Goal: Task Accomplishment & Management: Manage account settings

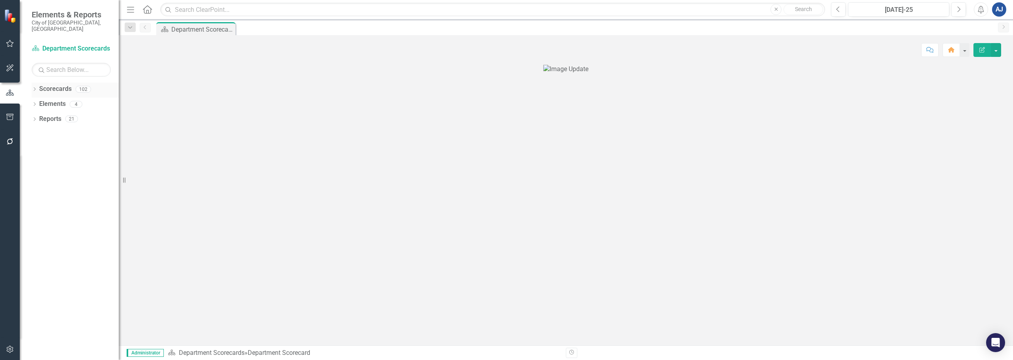
click at [36, 88] on icon "Dropdown" at bounding box center [35, 90] width 6 height 4
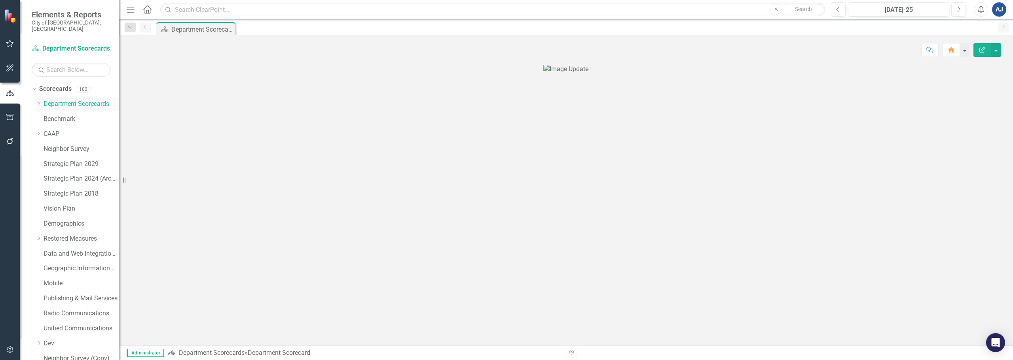
click at [37, 102] on icon "Dropdown" at bounding box center [39, 104] width 6 height 5
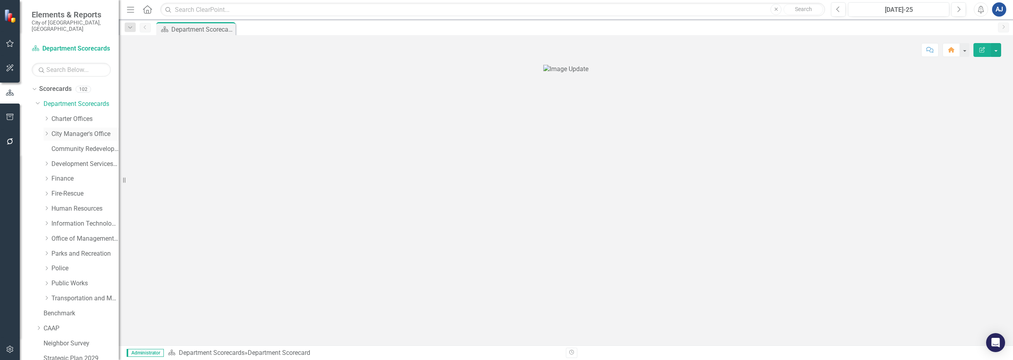
click at [46, 128] on div "Dropdown City Manager's Office" at bounding box center [81, 134] width 75 height 13
click at [45, 131] on icon "Dropdown" at bounding box center [47, 133] width 6 height 5
click at [98, 203] on div "Strategic Communication" at bounding box center [88, 209] width 59 height 13
click at [59, 203] on div "Strategic Communication" at bounding box center [81, 210] width 75 height 15
click at [66, 205] on link "Strategic Communication" at bounding box center [88, 209] width 59 height 9
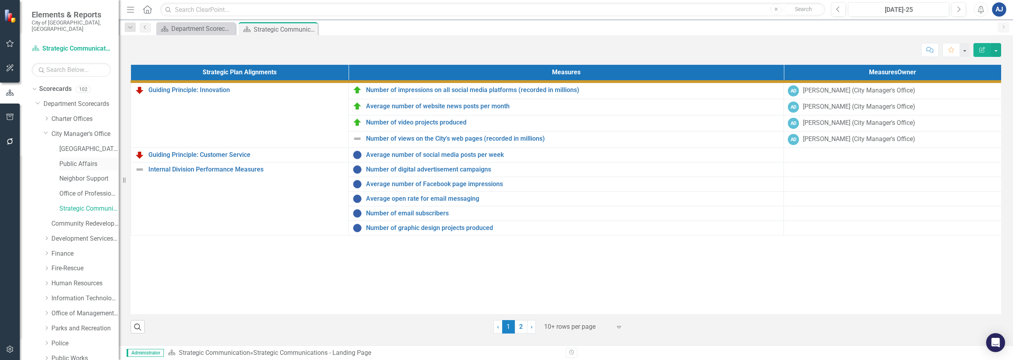
click at [77, 160] on link "Public Affairs" at bounding box center [88, 164] width 59 height 9
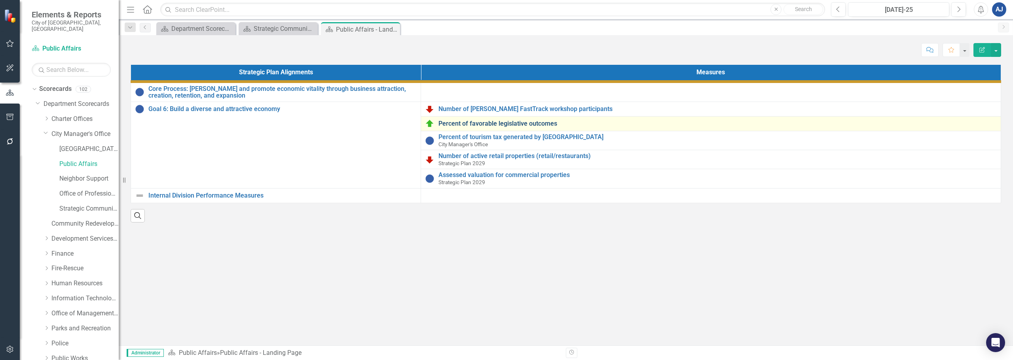
click at [506, 123] on link "Percent of favorable legislative outcomes" at bounding box center [717, 123] width 558 height 7
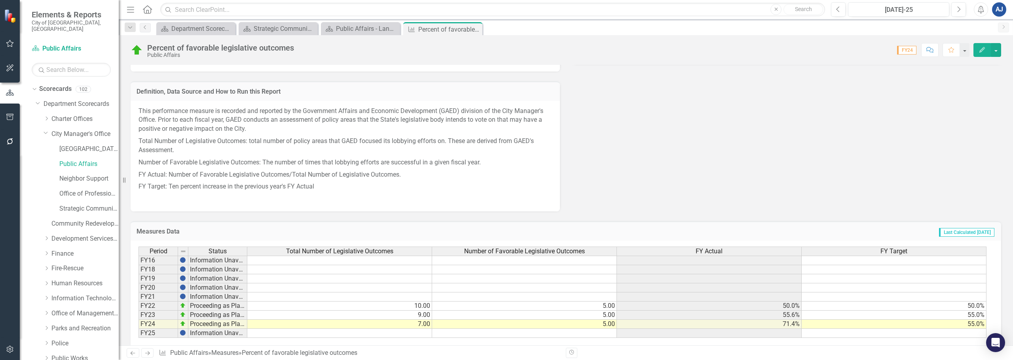
scroll to position [335, 0]
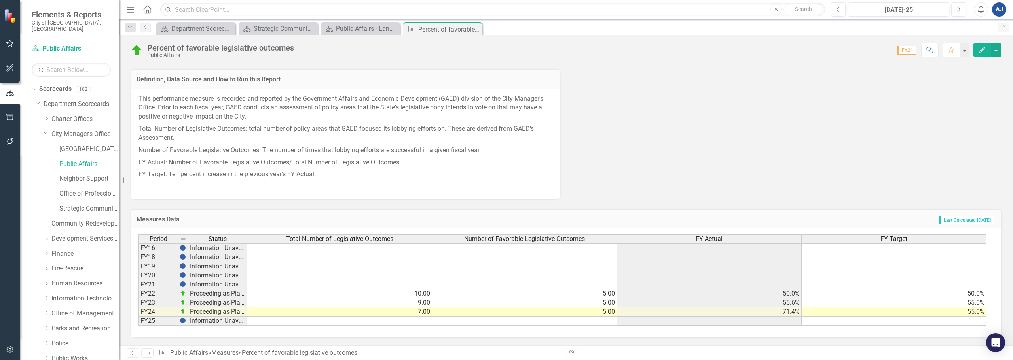
drag, startPoint x: 474, startPoint y: 29, endPoint x: 419, endPoint y: 30, distance: 55.0
click at [0, 0] on icon "Close" at bounding box center [0, 0] width 0 height 0
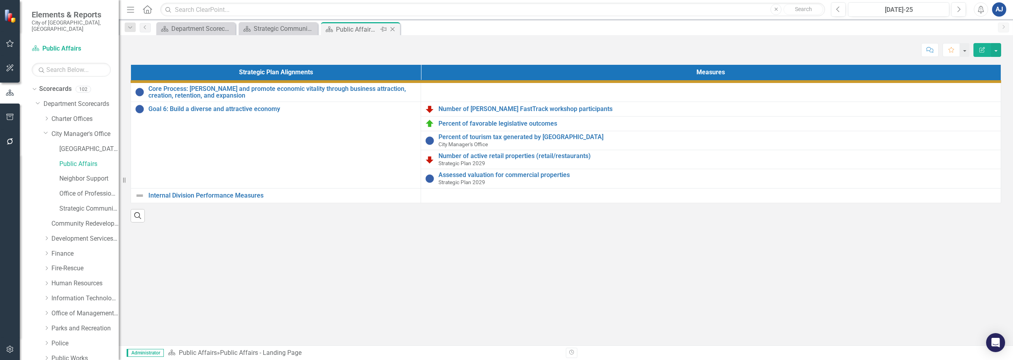
click at [394, 31] on icon "Close" at bounding box center [392, 29] width 8 height 6
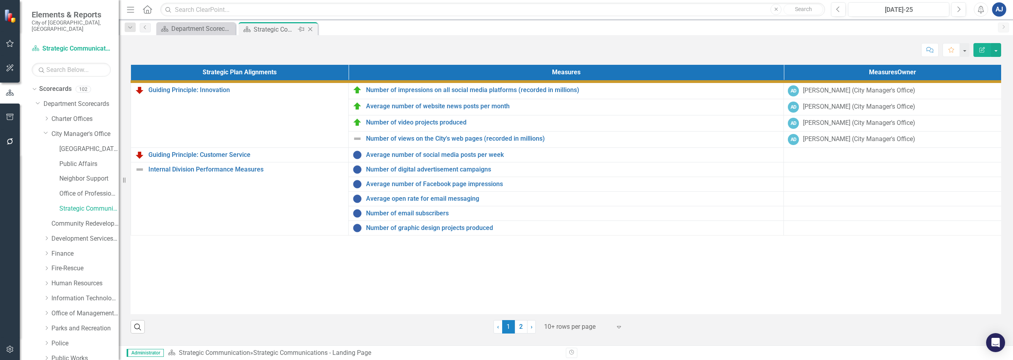
click at [313, 30] on icon "Close" at bounding box center [310, 29] width 8 height 6
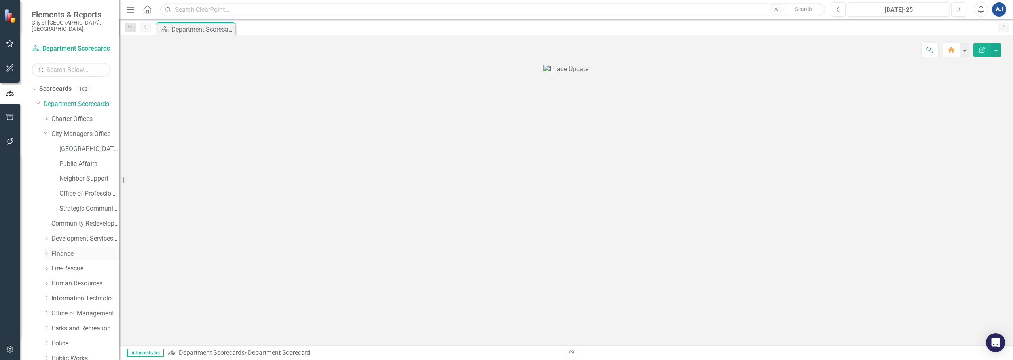
click at [55, 250] on link "Finance" at bounding box center [84, 254] width 67 height 9
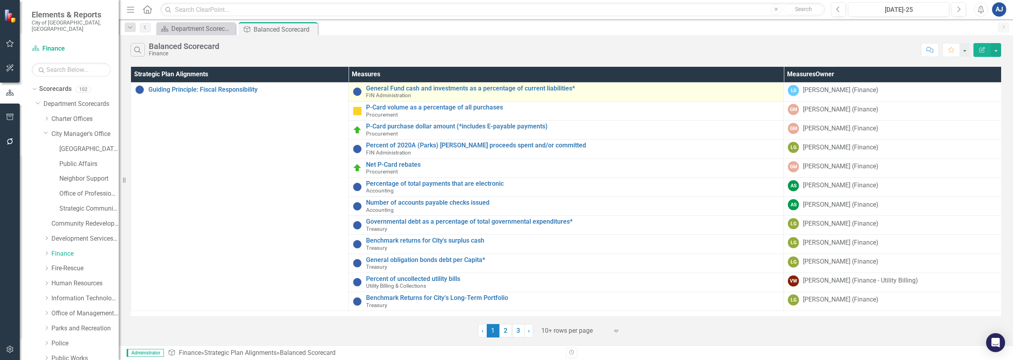
click at [610, 93] on div "General Fund cash and investments as a percentage of current liabilities* FIN A…" at bounding box center [572, 92] width 413 height 14
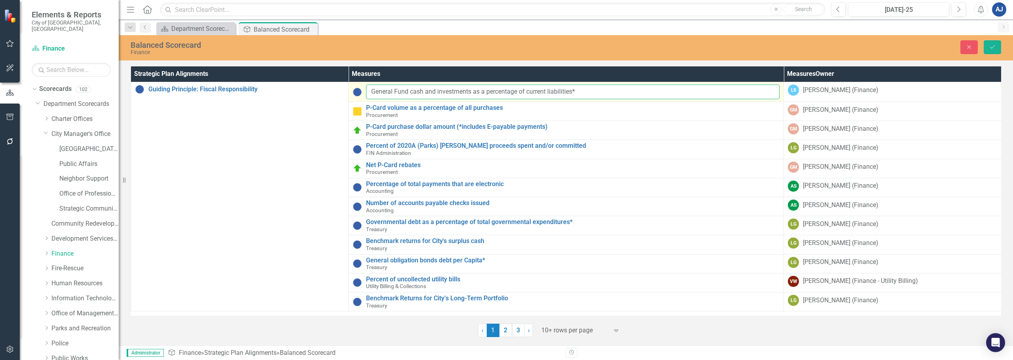
click at [610, 93] on input "General Fund cash and investments as a percentage of current liabilities*" at bounding box center [572, 92] width 413 height 15
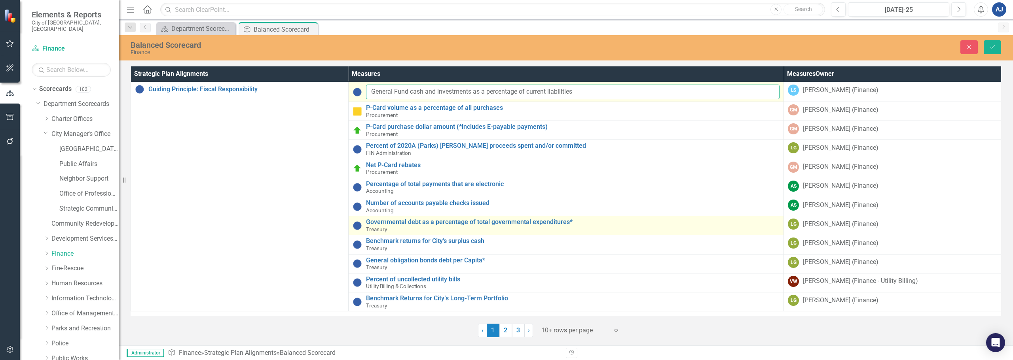
type input "General Fund cash and investments as a percentage of current liabilities"
click at [574, 228] on div "Governmental debt as a percentage of total governmental expenditures* Treasury" at bounding box center [572, 226] width 413 height 14
click at [585, 223] on input "Governmental debt as a percentage of total governmental expenditures*" at bounding box center [572, 226] width 413 height 15
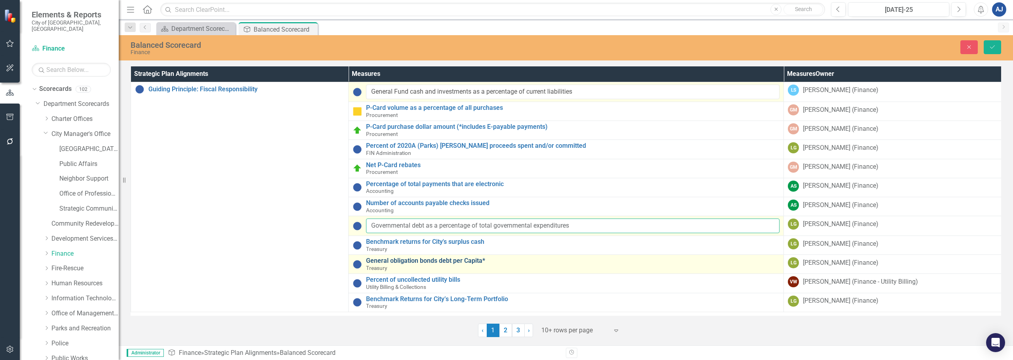
type input "Governmental debt as a percentage of total governmental expenditures"
click at [516, 260] on link "General obligation bonds debt per Capita*" at bounding box center [572, 261] width 413 height 7
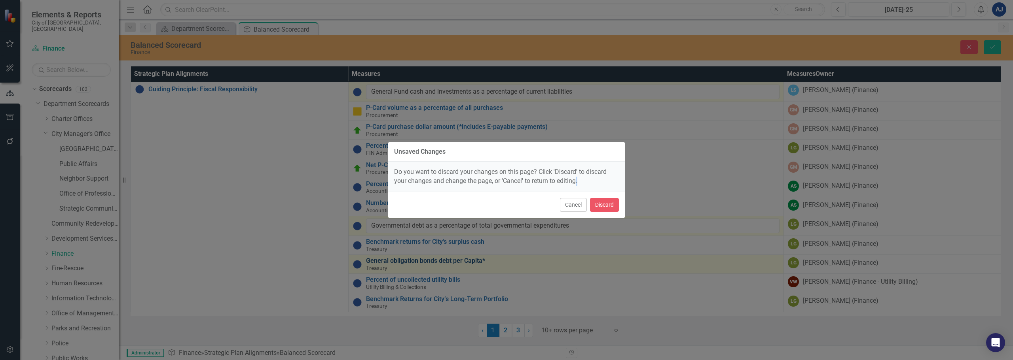
click at [516, 260] on div "Unsaved Changes Do you want to discard your changes on this page? Click 'Discar…" at bounding box center [506, 180] width 237 height 360
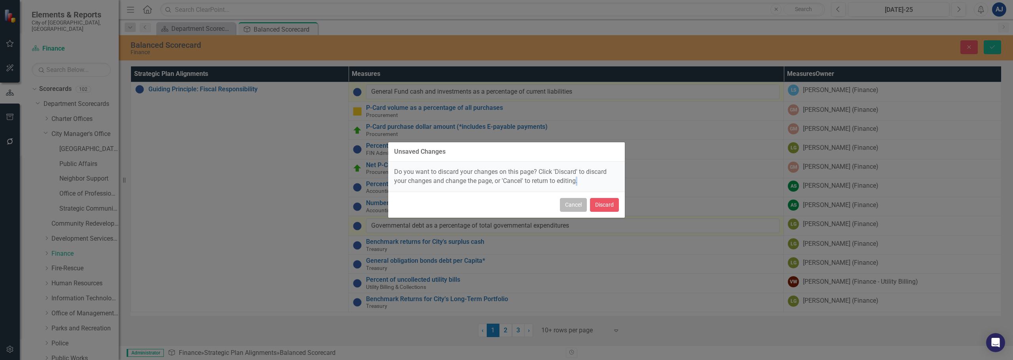
click at [577, 207] on button "Cancel" at bounding box center [573, 205] width 27 height 14
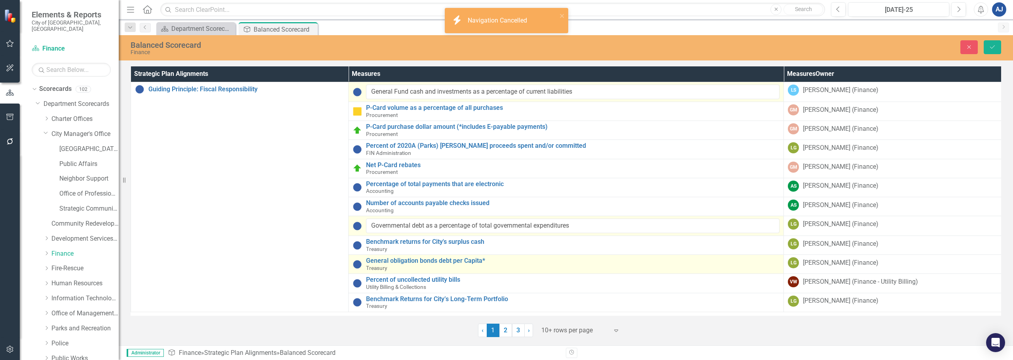
click at [515, 255] on td "General obligation bonds debt per Capita* Treasury Link Map View Link Map Edit …" at bounding box center [566, 264] width 435 height 19
click at [513, 260] on link "General obligation bonds debt per Capita*" at bounding box center [572, 261] width 413 height 7
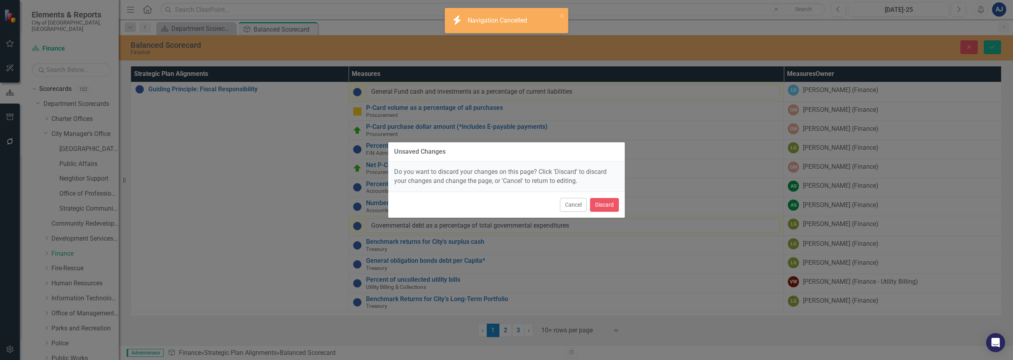
drag, startPoint x: 568, startPoint y: 209, endPoint x: 629, endPoint y: 174, distance: 70.9
click at [567, 209] on button "Cancel" at bounding box center [573, 205] width 27 height 14
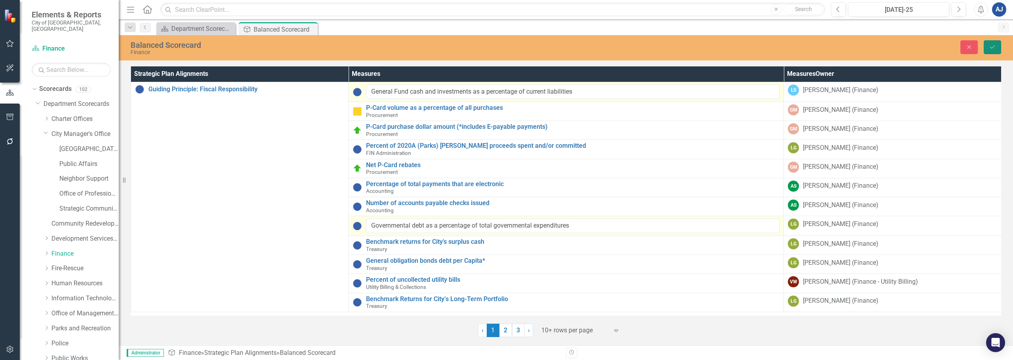
click at [991, 51] on button "Save" at bounding box center [991, 47] width 17 height 14
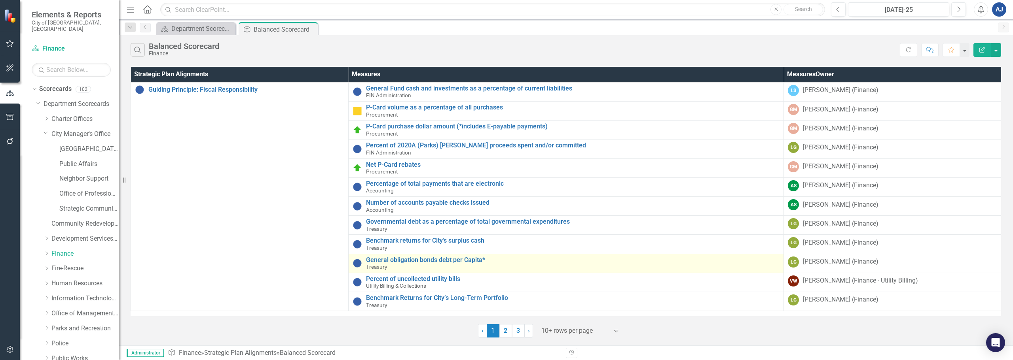
click at [503, 265] on div "General obligation bonds debt per Capita* Treasury" at bounding box center [572, 264] width 413 height 14
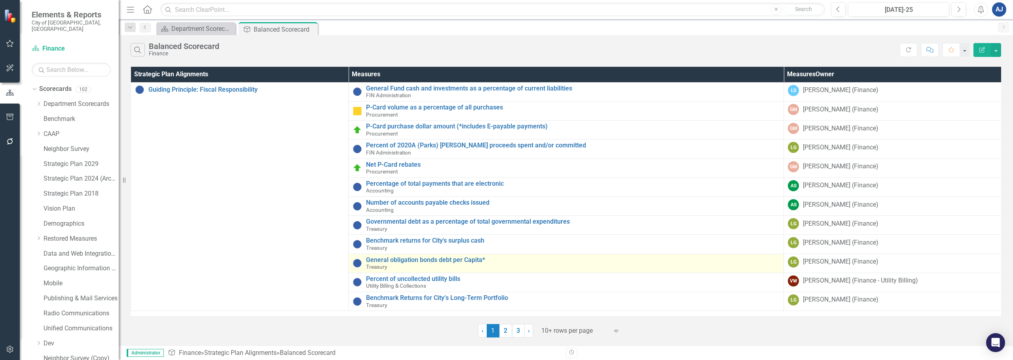
click at [503, 265] on div "General obligation bonds debt per Capita* Treasury" at bounding box center [572, 264] width 413 height 14
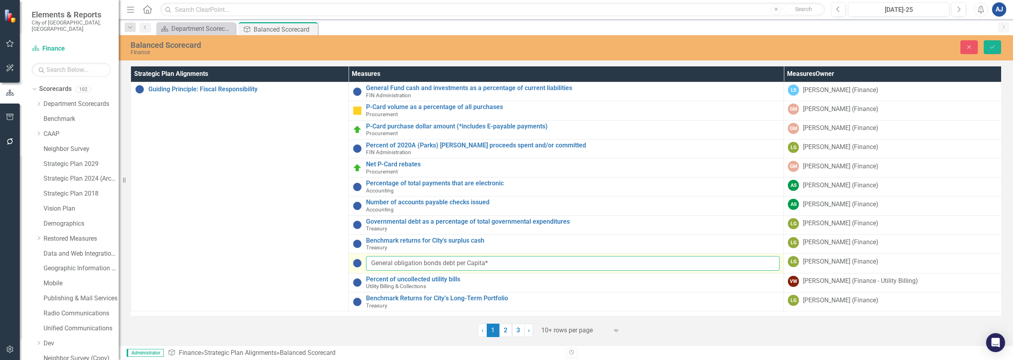
click at [503, 262] on input "General obligation bonds debt per Capita*" at bounding box center [572, 263] width 413 height 15
click at [476, 258] on input "General obligation bonds debt per Capita" at bounding box center [572, 263] width 413 height 15
click at [468, 264] on input "General obligation bonds debt per Capita" at bounding box center [572, 263] width 413 height 15
type input "General obligation bonds debt per capita"
click at [998, 47] on button "Save" at bounding box center [991, 47] width 17 height 14
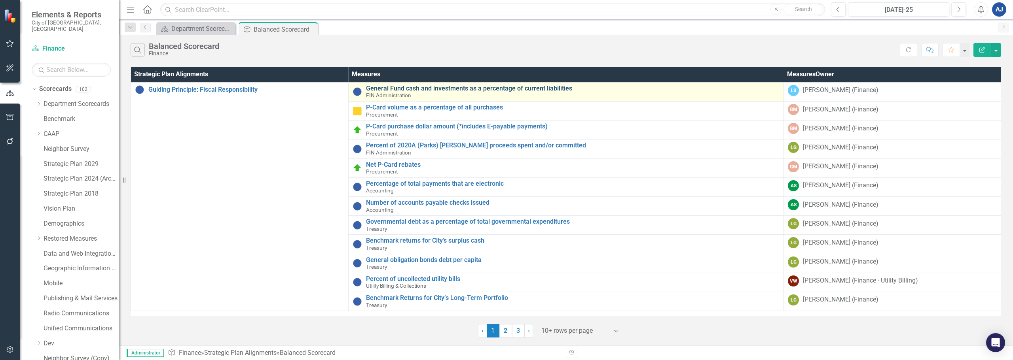
click at [546, 87] on link "General Fund cash and investments as a percentage of current liabilities" at bounding box center [572, 88] width 413 height 7
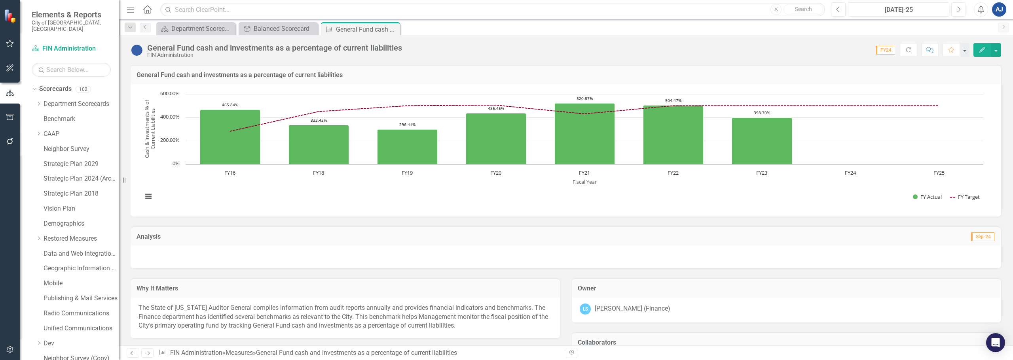
scroll to position [198, 0]
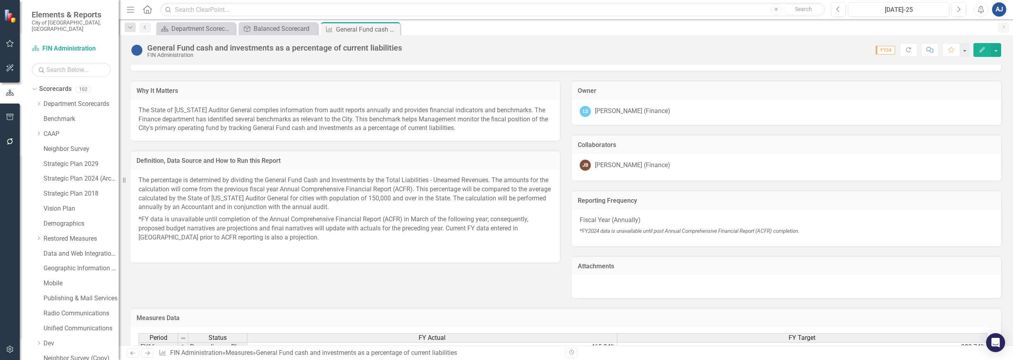
click at [582, 228] on sup "*FY 2024 data is unavailable until post Annual Comprehensive Financial Report (…" at bounding box center [690, 231] width 220 height 6
click at [580, 231] on sup "*FY 2024 data is unavailable until post Annual Comprehensive Financial Report (…" at bounding box center [690, 231] width 220 height 6
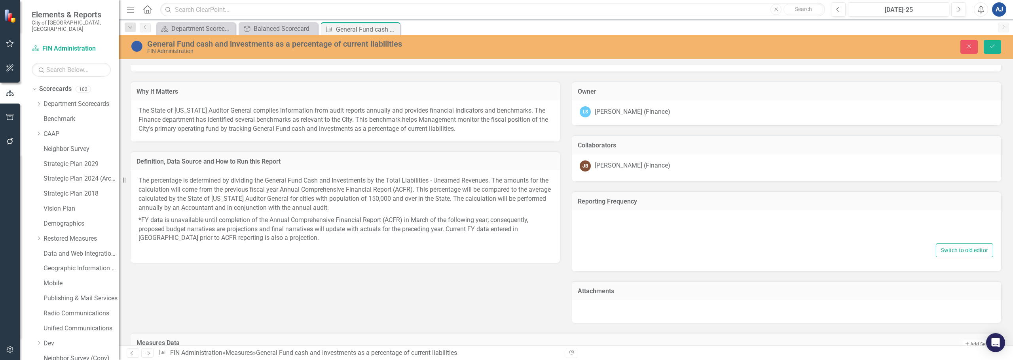
type textarea "<p>Fiscal Year (Annually)</p> <p><span style="font-size: 18px;"><sup>*FY&nbsp;<…"
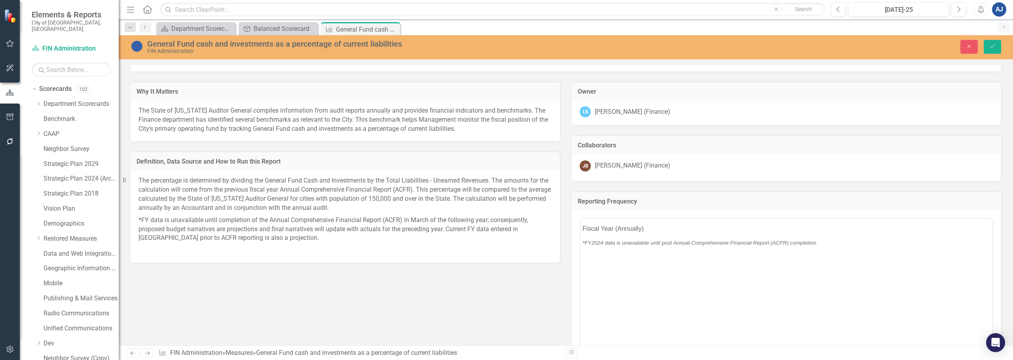
scroll to position [0, 0]
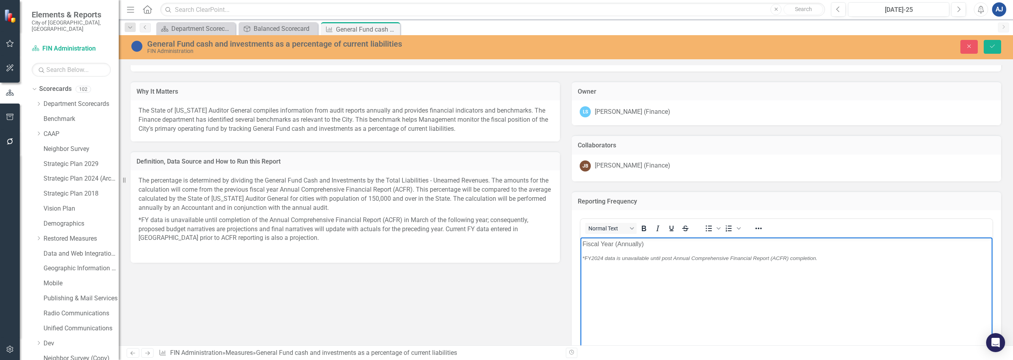
click at [585, 259] on sup "*FY 2024 data is unavailable until post Annual Comprehensive Financial Report (…" at bounding box center [699, 259] width 235 height 6
click at [995, 48] on icon "Save" at bounding box center [992, 47] width 7 height 6
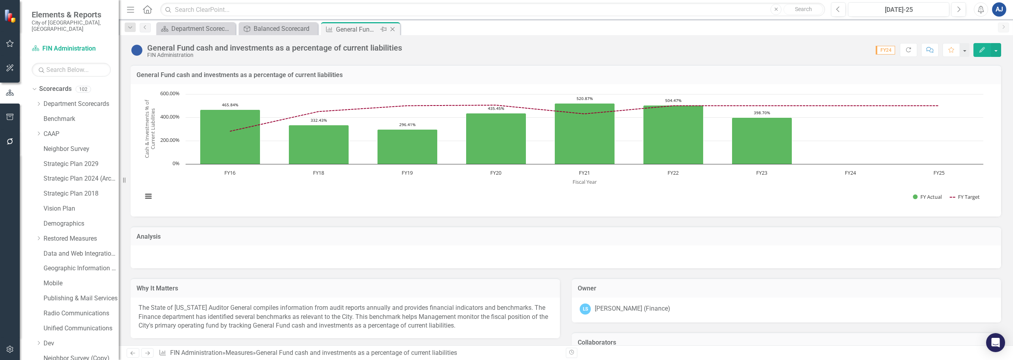
click at [395, 32] on div "Close" at bounding box center [393, 30] width 10 height 10
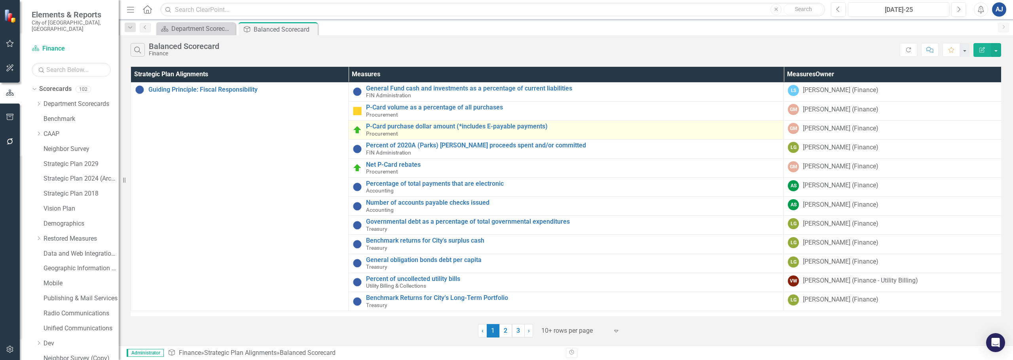
click at [570, 135] on div "P-Card purchase dollar amount (*includes E-payable payments) Procurement" at bounding box center [572, 130] width 413 height 14
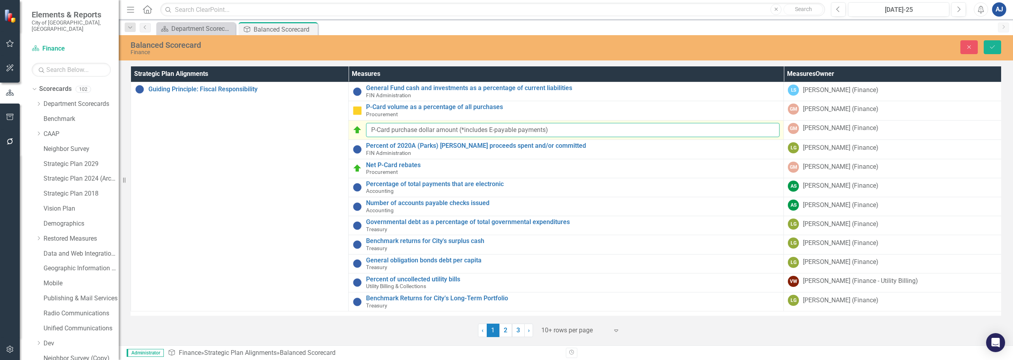
click at [465, 129] on input "P-Card purchase dollar amount (*includes E-payable payments)" at bounding box center [572, 130] width 413 height 15
type input "P-Card purchase dollar amount (includes E-payable payments)"
click at [995, 46] on icon "Save" at bounding box center [992, 47] width 7 height 6
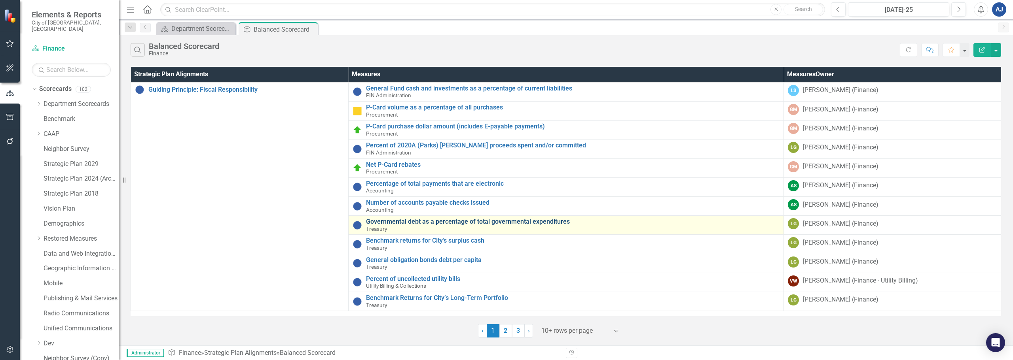
click at [556, 222] on link "Governmental debt as a percentage of total governmental expenditures" at bounding box center [572, 221] width 413 height 7
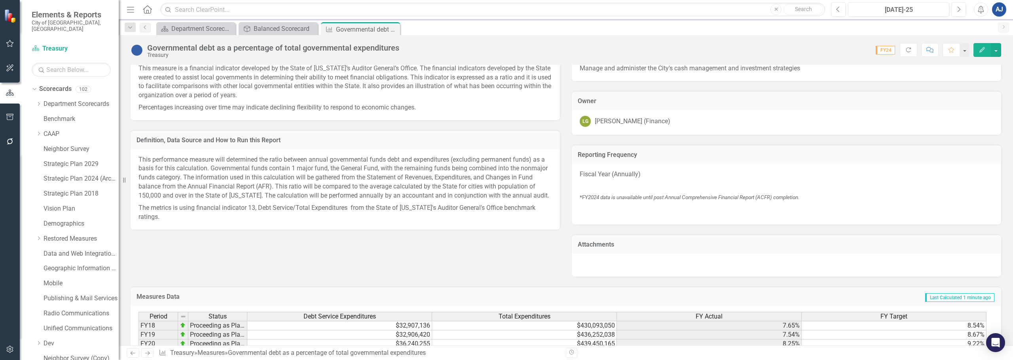
scroll to position [308, 0]
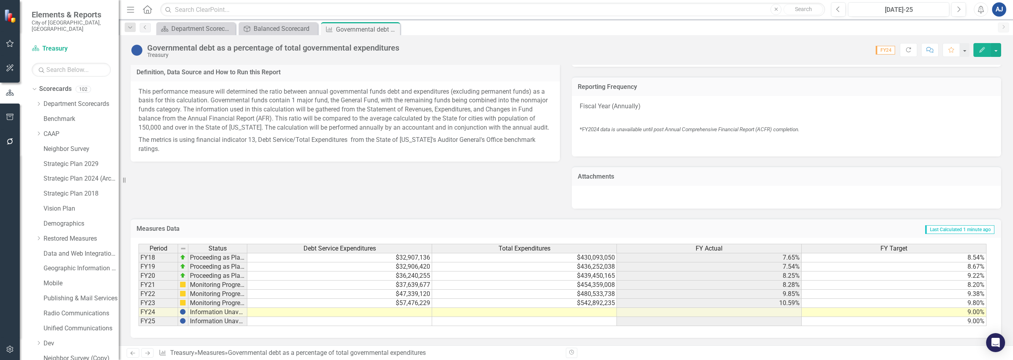
click at [632, 139] on p at bounding box center [786, 143] width 413 height 11
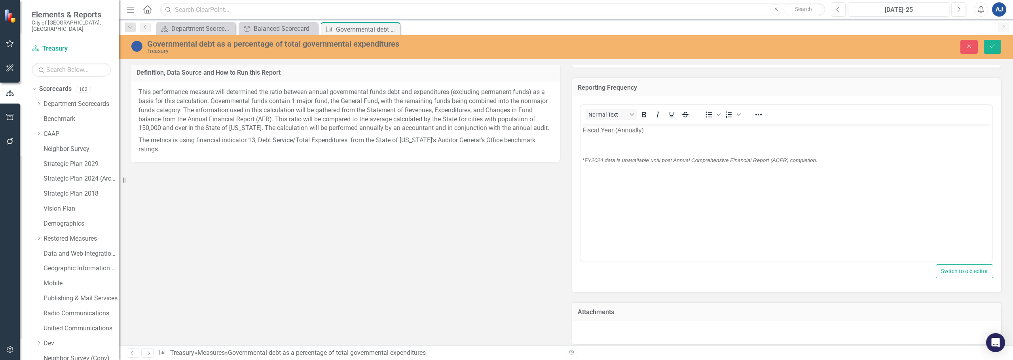
scroll to position [0, 0]
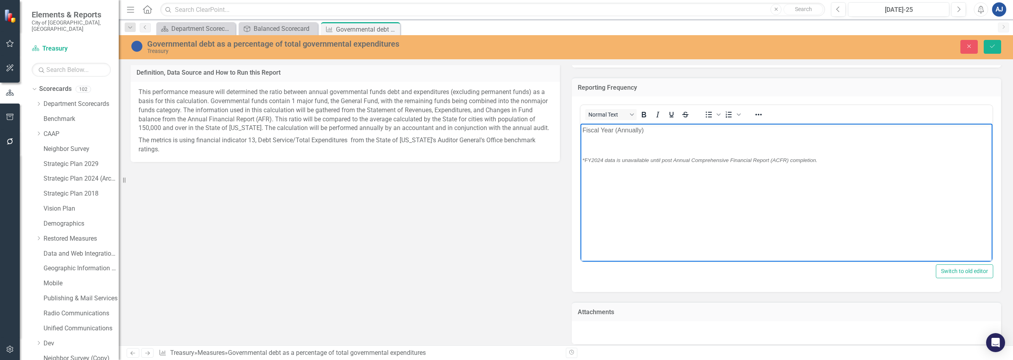
click at [584, 156] on body "Fiscal Year (Annually) *FY 2024 data is unavailable until post Annual Comprehen…" at bounding box center [786, 183] width 412 height 119
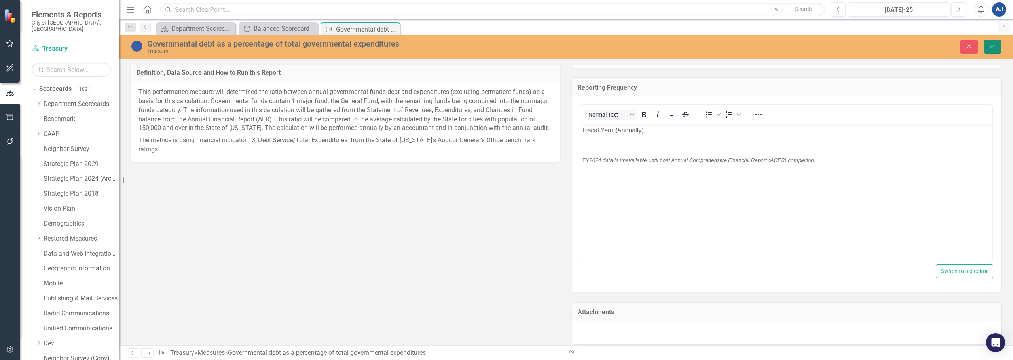
click at [989, 42] on button "Save" at bounding box center [991, 47] width 17 height 14
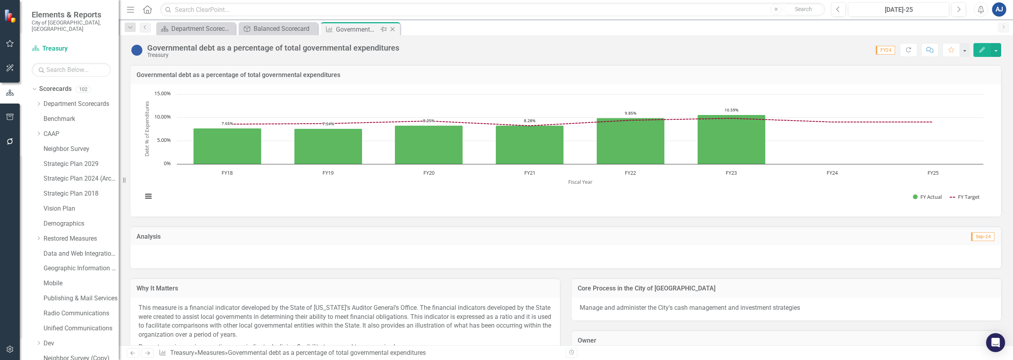
click at [391, 28] on icon "Close" at bounding box center [392, 29] width 8 height 6
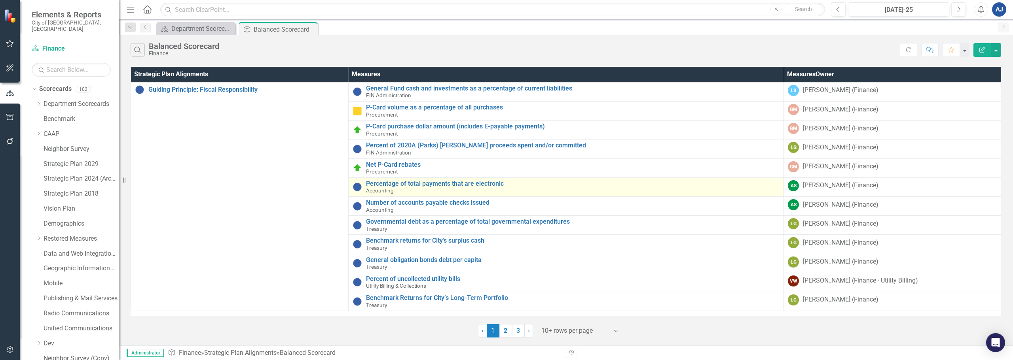
scroll to position [1, 0]
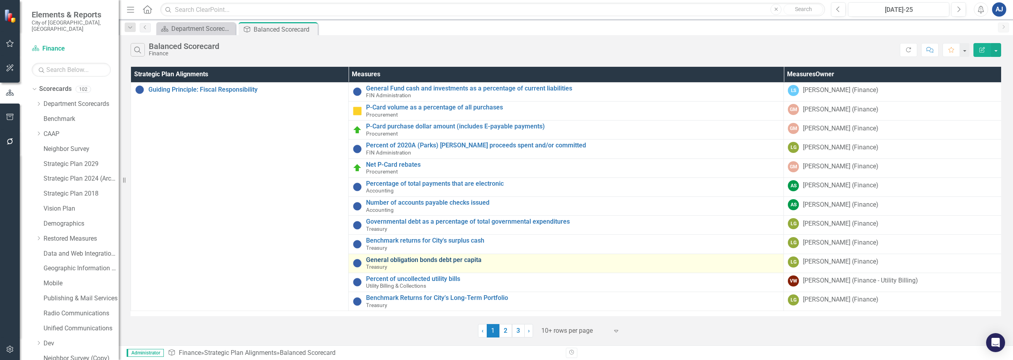
click at [479, 260] on link "General obligation bonds debt per capita" at bounding box center [572, 260] width 413 height 7
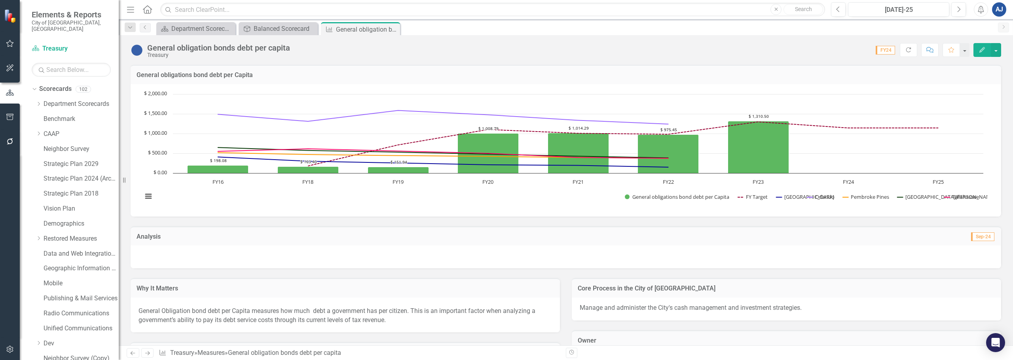
scroll to position [198, 0]
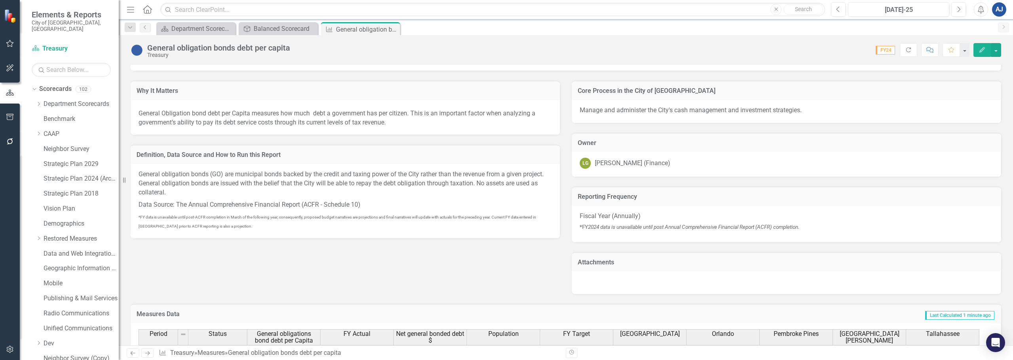
click at [608, 231] on span "*FY 2024 data is unavailable until post Annual Comprehensive Financial Report (…" at bounding box center [690, 229] width 220 height 8
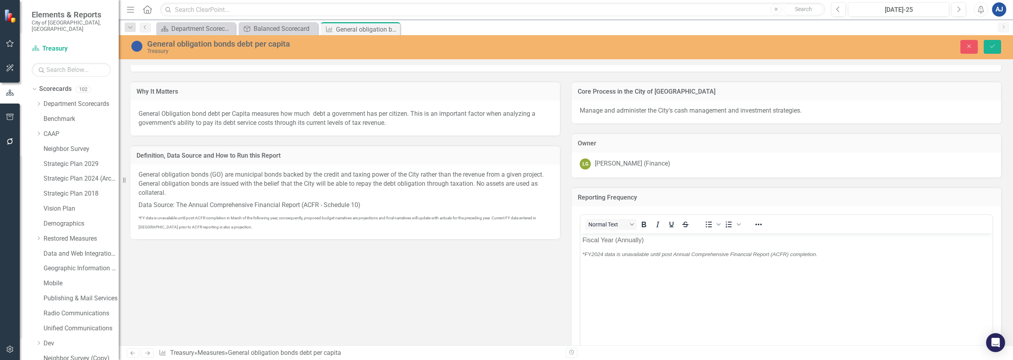
scroll to position [0, 0]
click at [585, 254] on sup "*FY 2024 data is unavailable until post Annual Comprehensive Financial Report (…" at bounding box center [699, 255] width 235 height 6
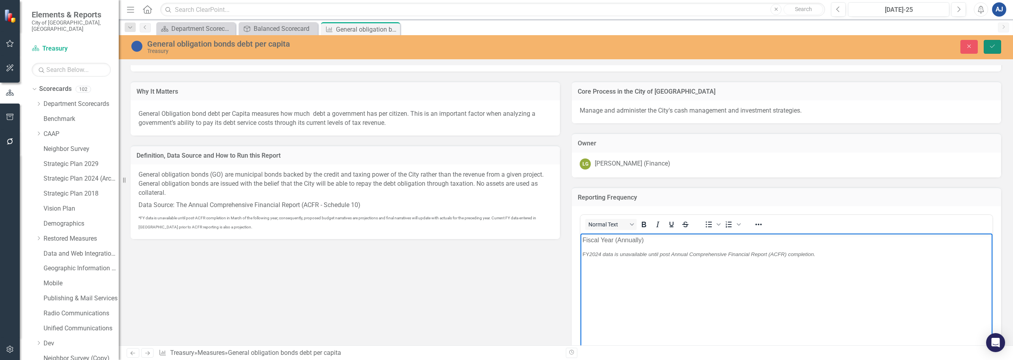
click at [991, 42] on button "Save" at bounding box center [991, 47] width 17 height 14
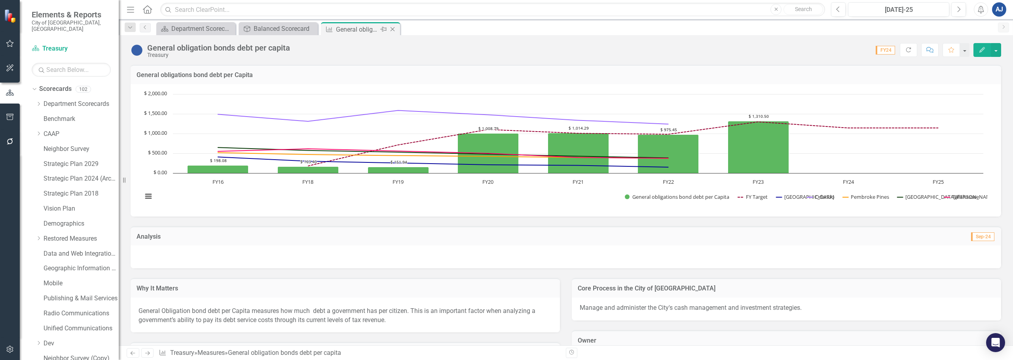
click at [395, 27] on icon "Close" at bounding box center [392, 29] width 8 height 6
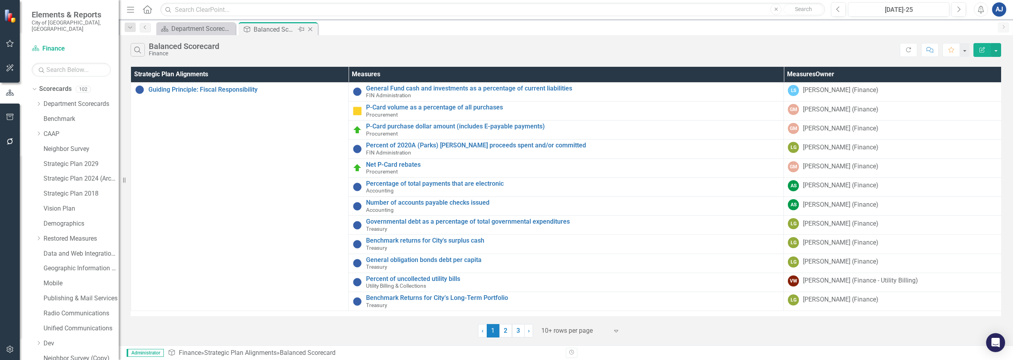
click at [309, 28] on icon "Close" at bounding box center [310, 29] width 8 height 6
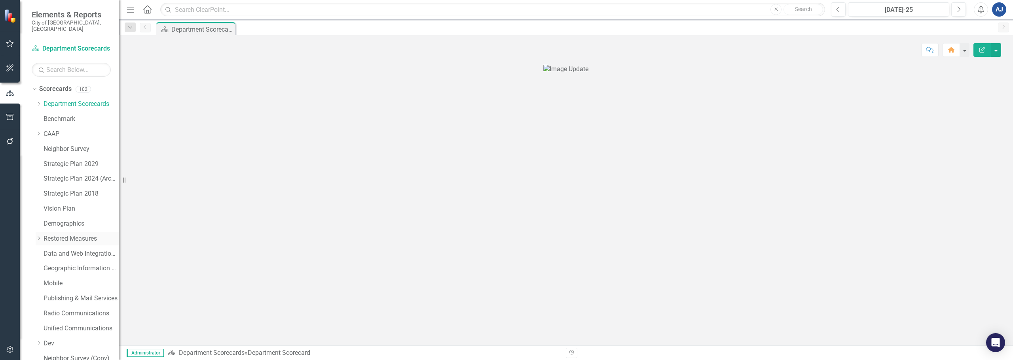
scroll to position [30, 0]
click at [39, 100] on div "Dropdown" at bounding box center [39, 103] width 6 height 7
click at [39, 100] on div "Dropdown CAAP" at bounding box center [77, 103] width 83 height 13
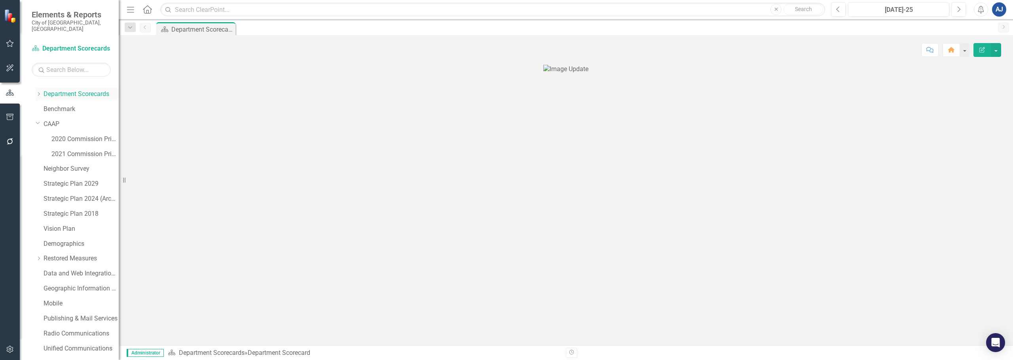
scroll to position [0, 0]
click at [40, 102] on icon "Dropdown" at bounding box center [39, 104] width 6 height 5
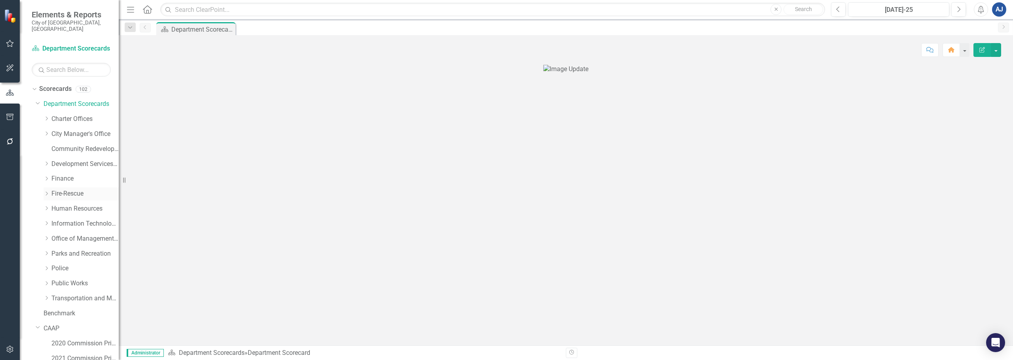
click at [64, 190] on link "Fire-Rescue" at bounding box center [84, 193] width 67 height 9
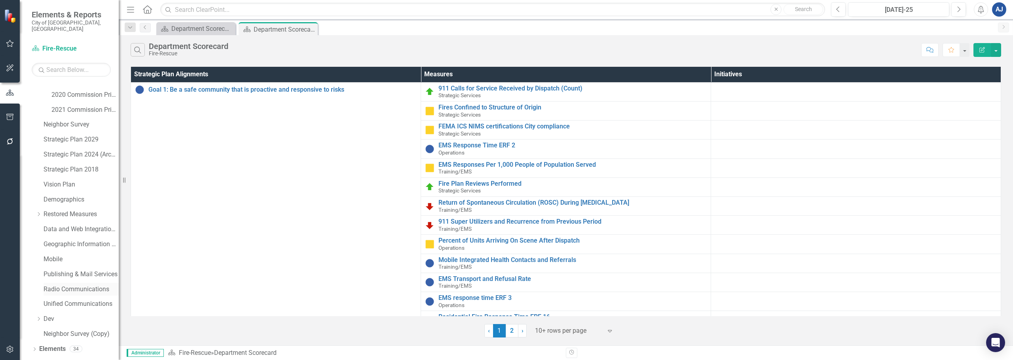
scroll to position [255, 0]
click at [36, 357] on icon "Dropdown" at bounding box center [35, 359] width 6 height 4
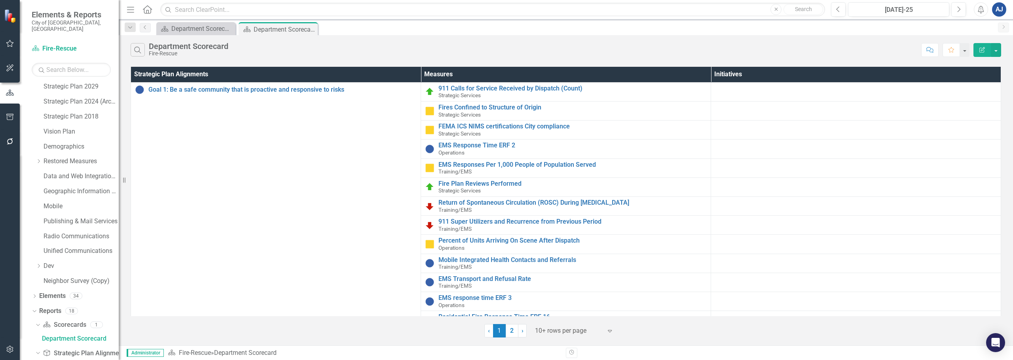
scroll to position [373, 0]
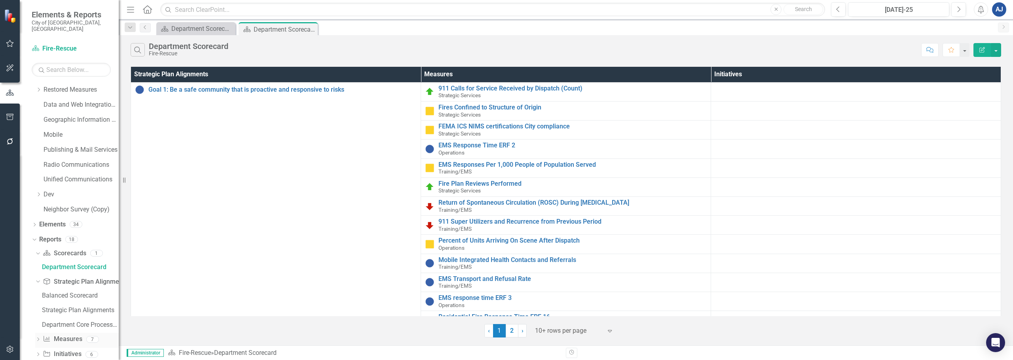
click at [37, 338] on icon "Dropdown" at bounding box center [38, 340] width 6 height 4
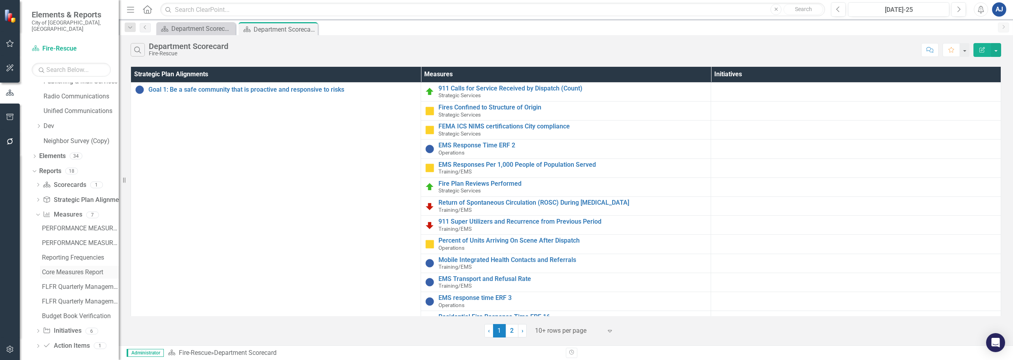
click at [65, 269] on div "Core Measures Report" at bounding box center [80, 272] width 77 height 7
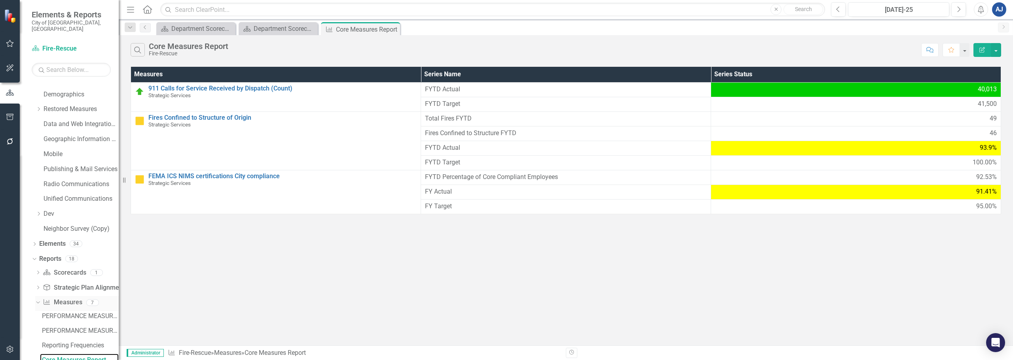
scroll to position [394, 0]
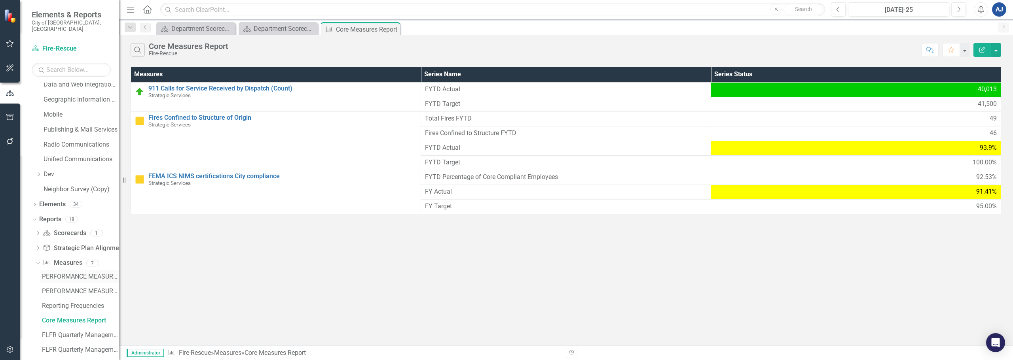
click at [86, 275] on link "PERFORMANCE MEASURES" at bounding box center [79, 277] width 79 height 13
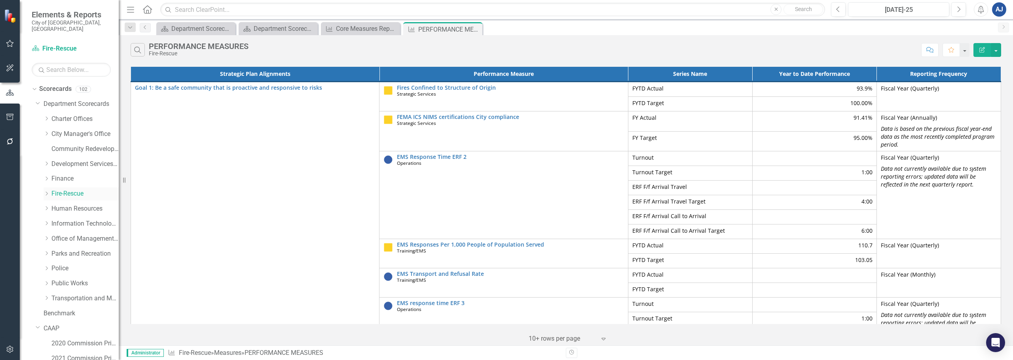
click at [79, 189] on link "Fire-Rescue" at bounding box center [84, 193] width 67 height 9
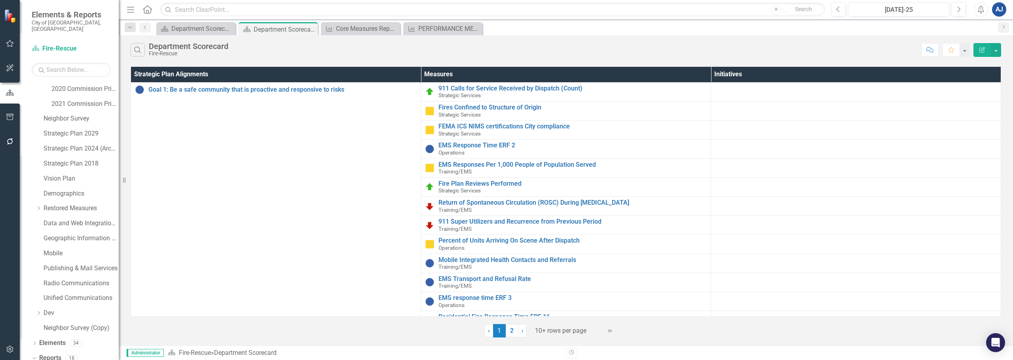
scroll to position [280, 0]
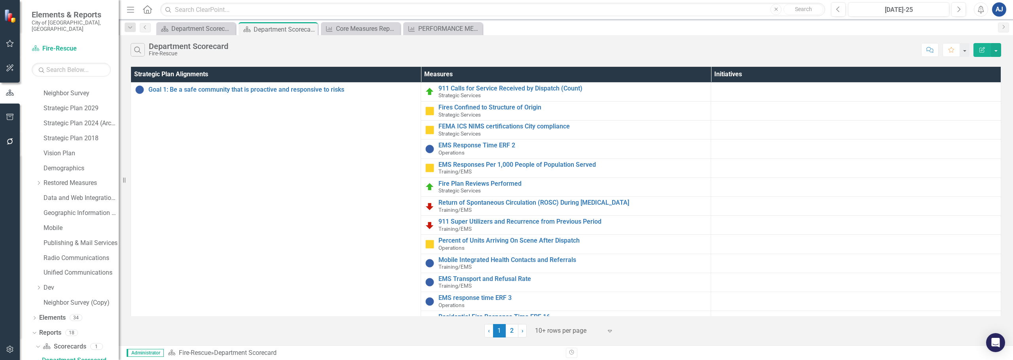
click at [181, 54] on div "Fire-Rescue" at bounding box center [189, 54] width 80 height 6
click at [167, 54] on div "Fire-Rescue" at bounding box center [189, 54] width 80 height 6
click at [161, 54] on div "Fire-Rescue" at bounding box center [189, 54] width 80 height 6
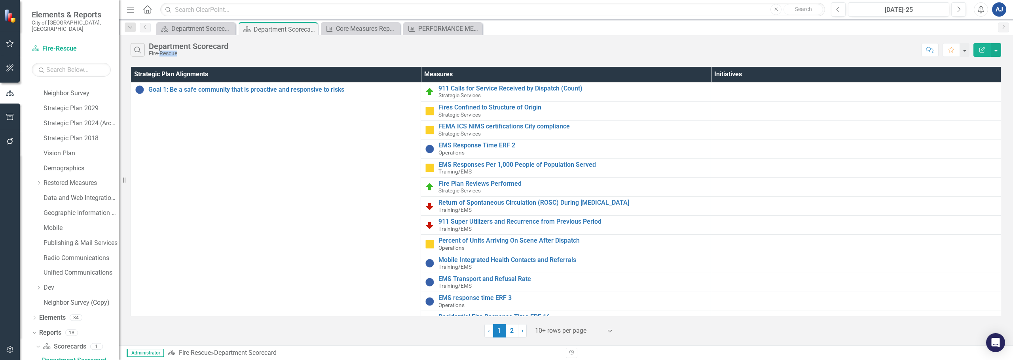
click at [161, 54] on div "Fire-Rescue" at bounding box center [189, 54] width 80 height 6
click at [986, 44] on button "Edit Report" at bounding box center [981, 50] width 17 height 14
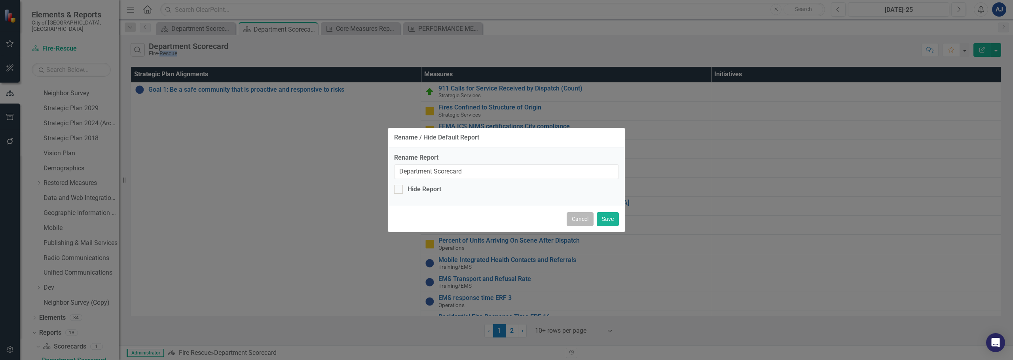
click at [577, 220] on button "Cancel" at bounding box center [579, 219] width 27 height 14
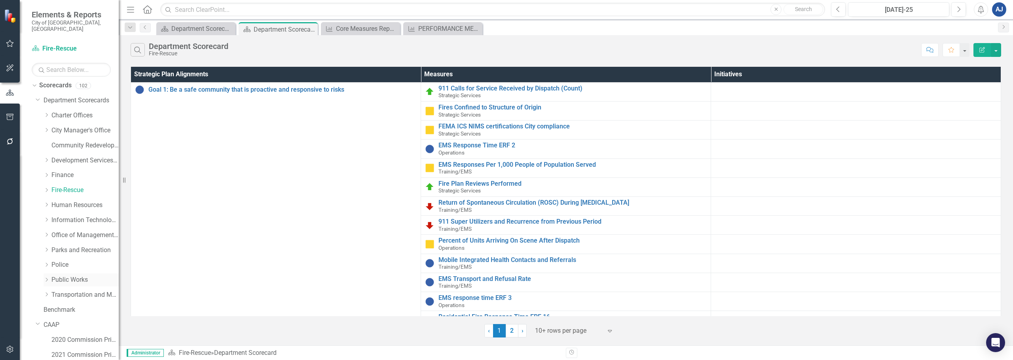
scroll to position [0, 0]
click at [70, 189] on link "Fire-Rescue" at bounding box center [84, 193] width 67 height 9
click at [35, 86] on icon "Dropdown" at bounding box center [33, 89] width 4 height 6
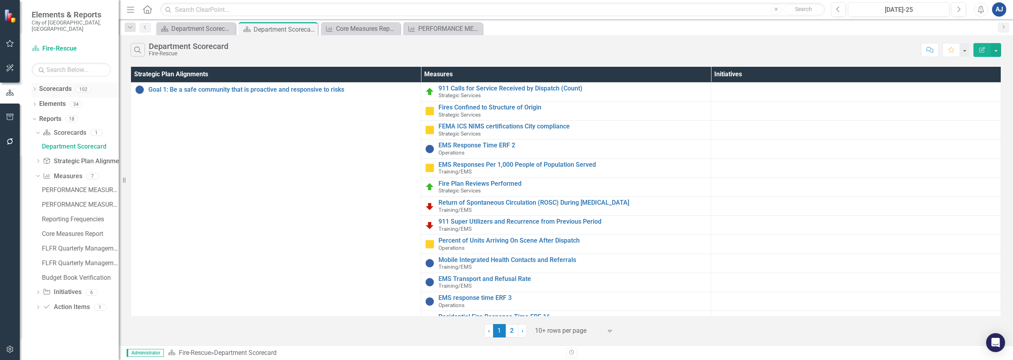
click at [36, 88] on icon "Dropdown" at bounding box center [35, 90] width 6 height 4
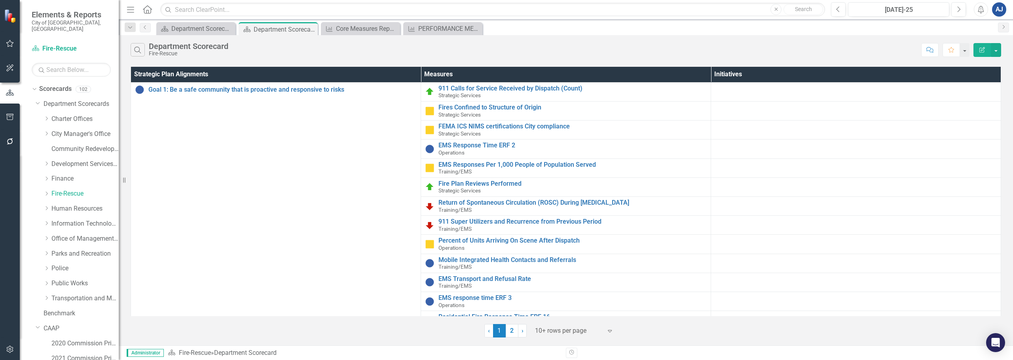
click at [129, 9] on icon "button" at bounding box center [130, 10] width 7 height 6
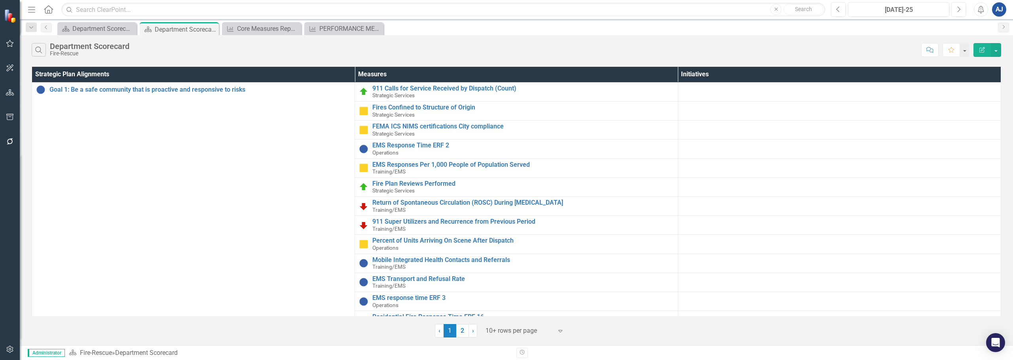
click at [37, 11] on icon "Menu" at bounding box center [32, 9] width 10 height 8
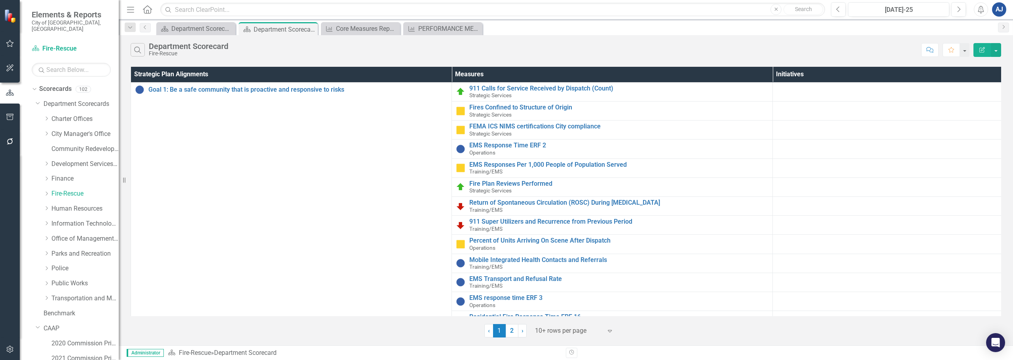
click at [984, 50] on icon "button" at bounding box center [982, 50] width 6 height 6
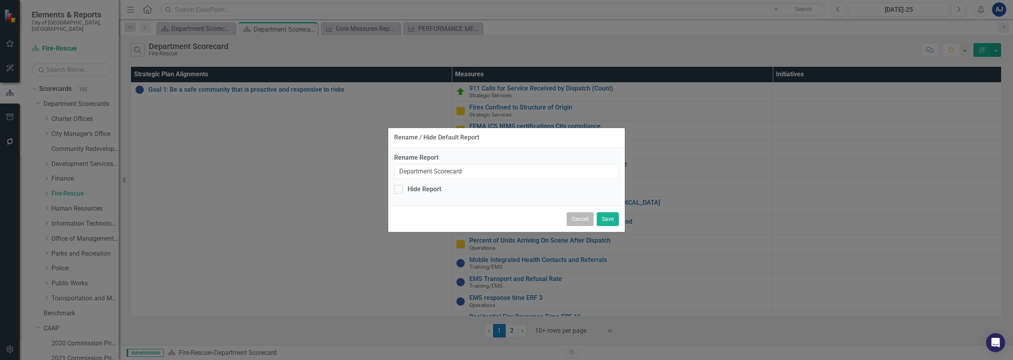
click at [581, 219] on button "Cancel" at bounding box center [579, 219] width 27 height 14
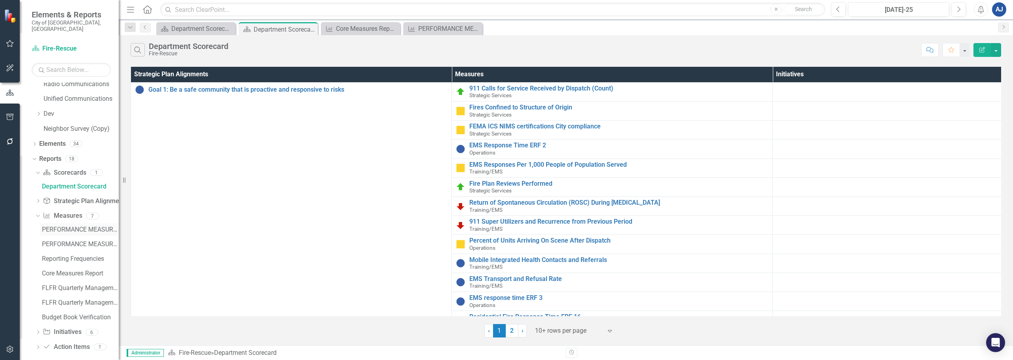
scroll to position [455, 0]
click at [58, 167] on link "Scorecard Scorecards" at bounding box center [64, 171] width 43 height 9
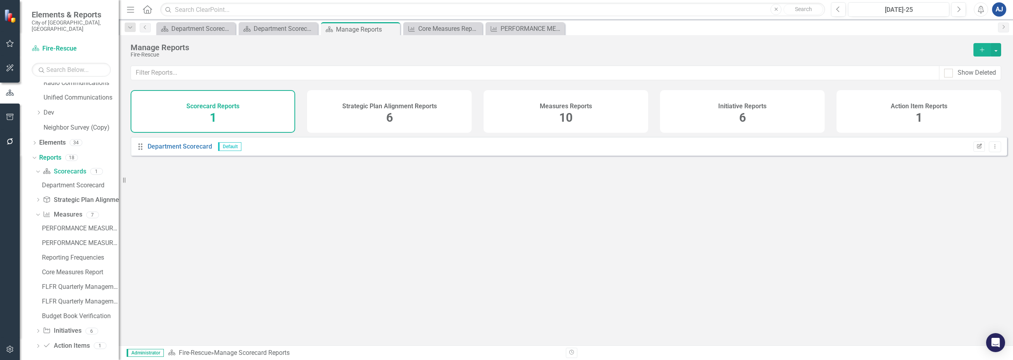
click at [976, 152] on button "Edit Report" at bounding box center [978, 147] width 11 height 10
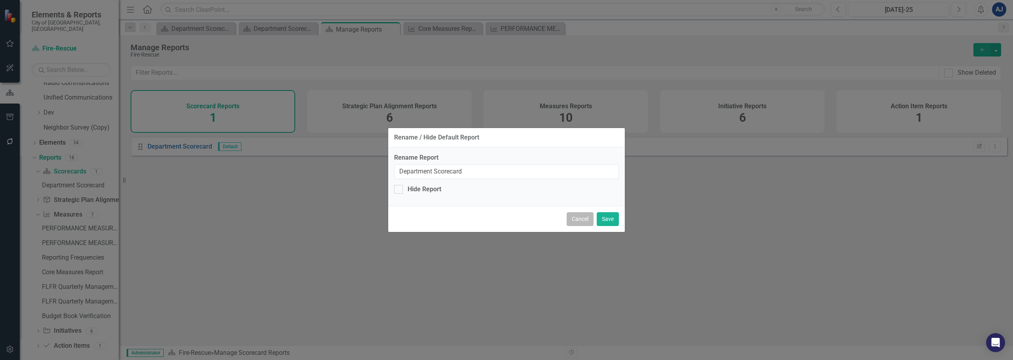
click at [578, 219] on button "Cancel" at bounding box center [579, 219] width 27 height 14
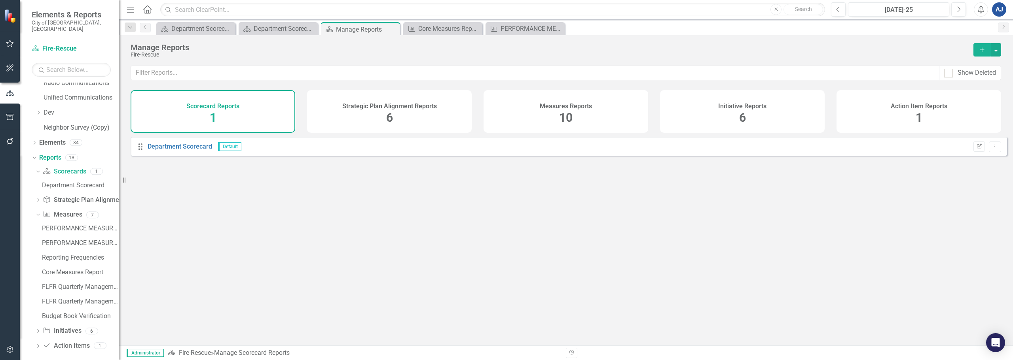
click at [153, 55] on div "Fire-Rescue" at bounding box center [548, 55] width 835 height 6
click at [995, 50] on button "button" at bounding box center [996, 49] width 10 height 13
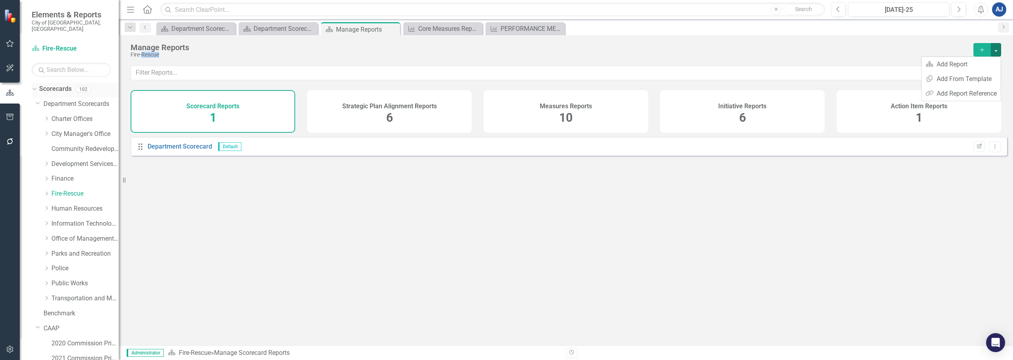
click at [51, 85] on link "Scorecards" at bounding box center [55, 89] width 32 height 9
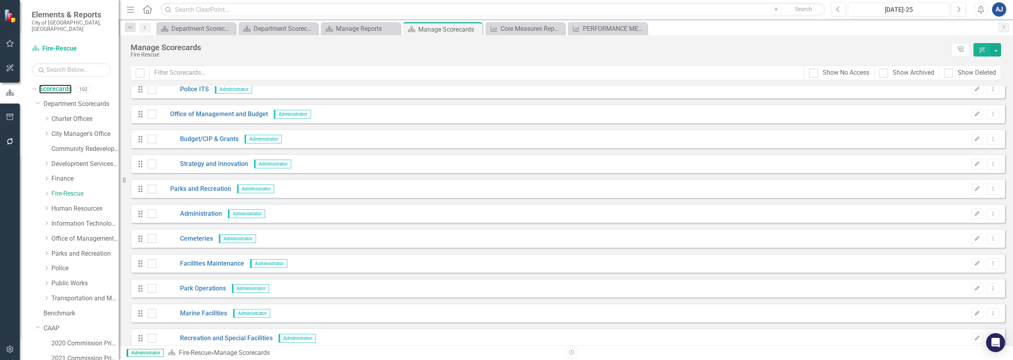
scroll to position [1147, 0]
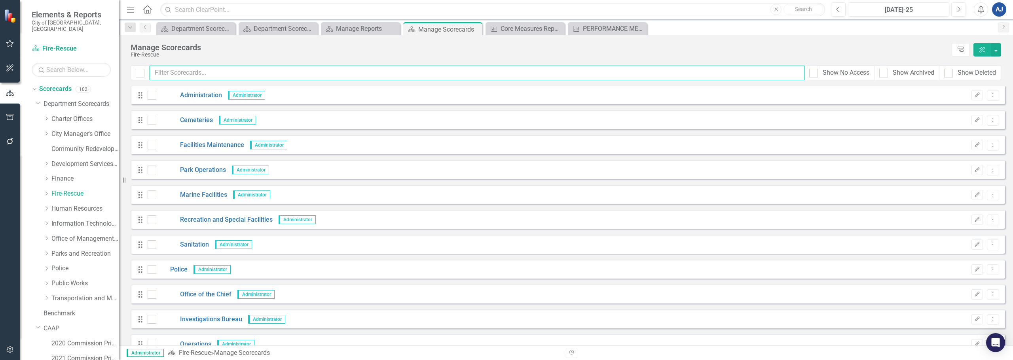
click at [218, 80] on input "text" at bounding box center [477, 73] width 655 height 15
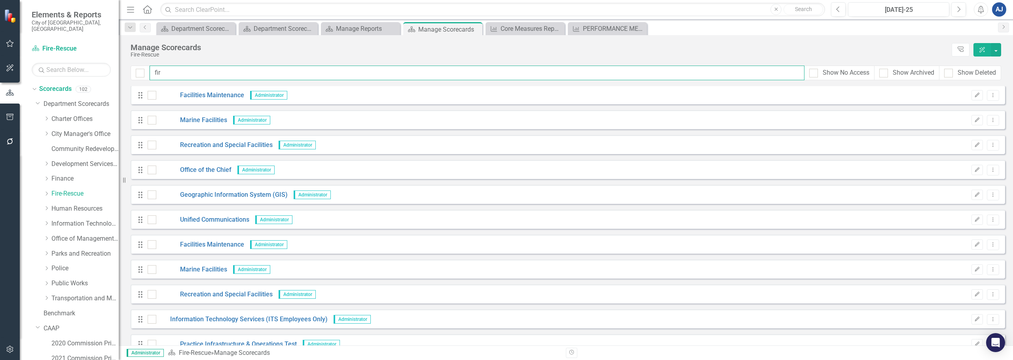
scroll to position [0, 0]
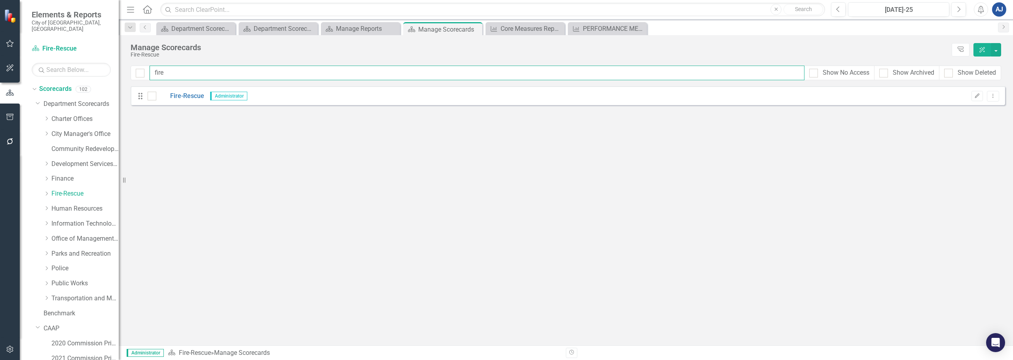
type input "fire"
click at [971, 95] on div "Edit Dropdown Menu" at bounding box center [983, 96] width 32 height 11
click at [972, 95] on button "Edit" at bounding box center [976, 96] width 11 height 10
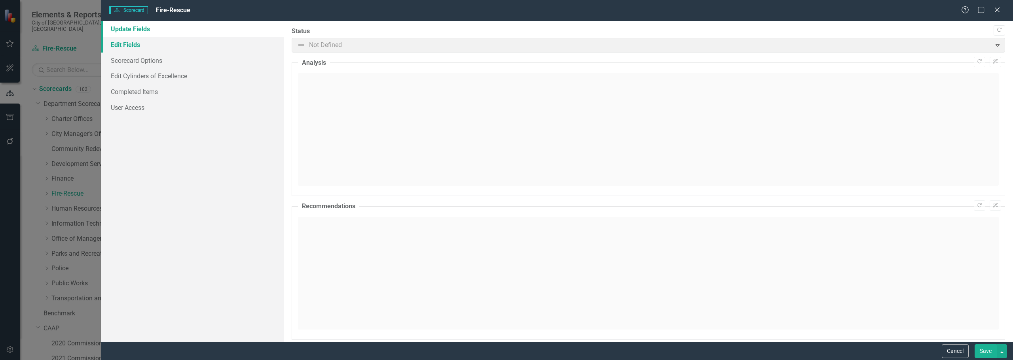
click at [142, 49] on link "Edit Fields" at bounding box center [192, 45] width 182 height 16
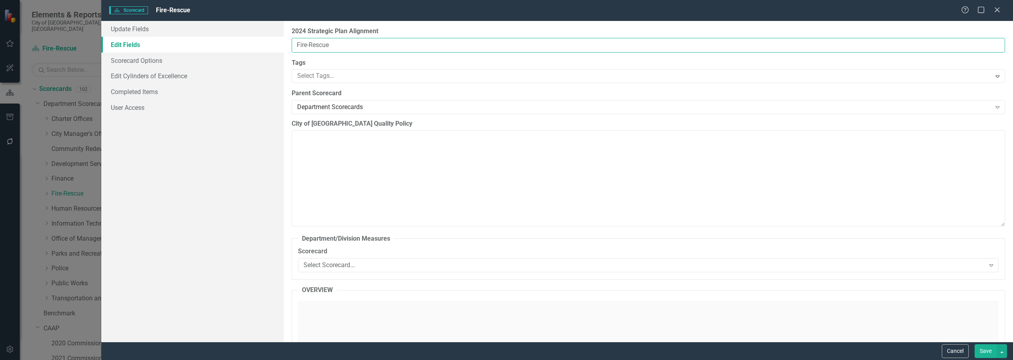
drag, startPoint x: 309, startPoint y: 45, endPoint x: 313, endPoint y: 46, distance: 4.0
click at [309, 45] on input "Fire-Rescue" at bounding box center [648, 45] width 713 height 15
type input "Fire Rescue"
click at [989, 347] on button "Save" at bounding box center [985, 352] width 22 height 14
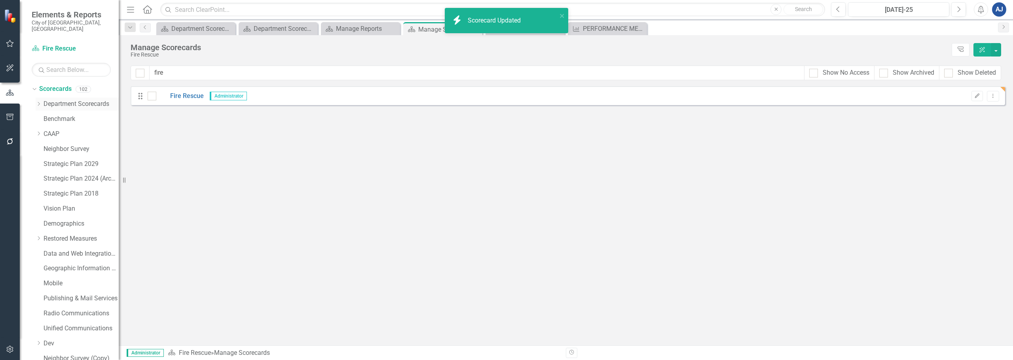
click at [38, 102] on icon "Dropdown" at bounding box center [39, 104] width 6 height 5
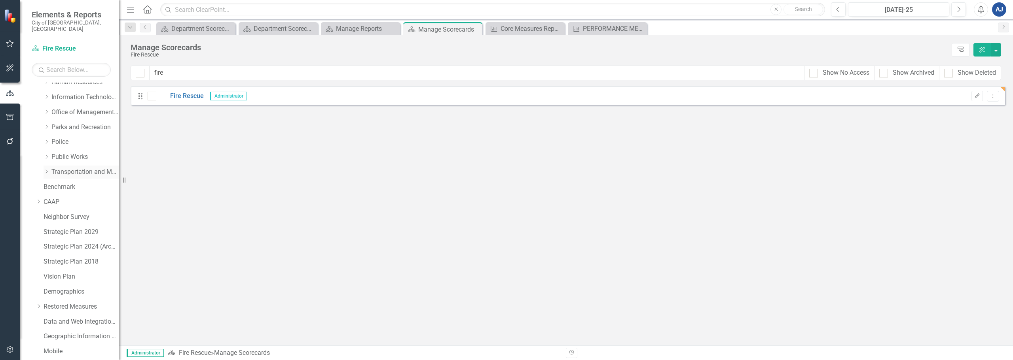
scroll to position [40, 0]
click at [516, 28] on div "Core Measures Report" at bounding box center [526, 29] width 52 height 10
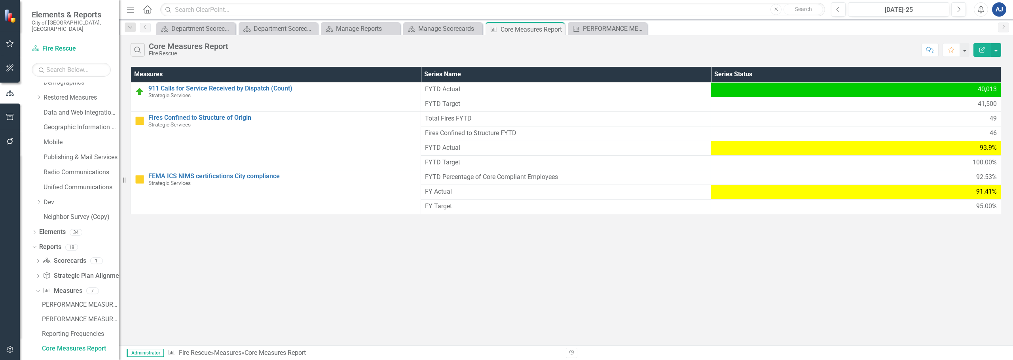
scroll to position [324, 0]
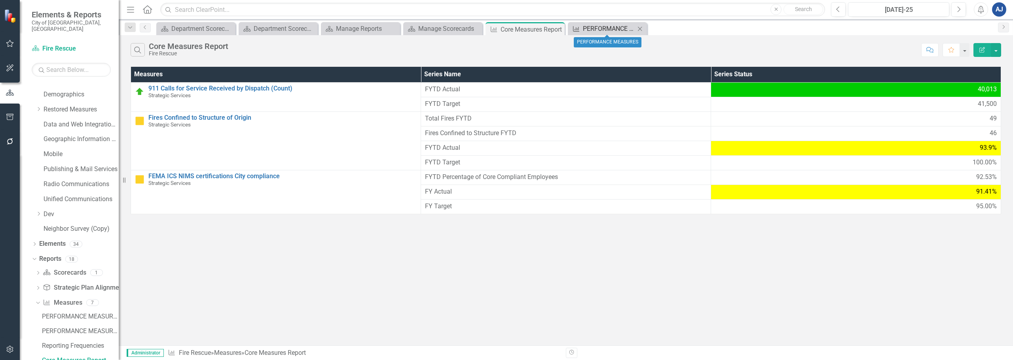
click at [590, 28] on div "PERFORMANCE MEASURES" at bounding box center [609, 29] width 52 height 10
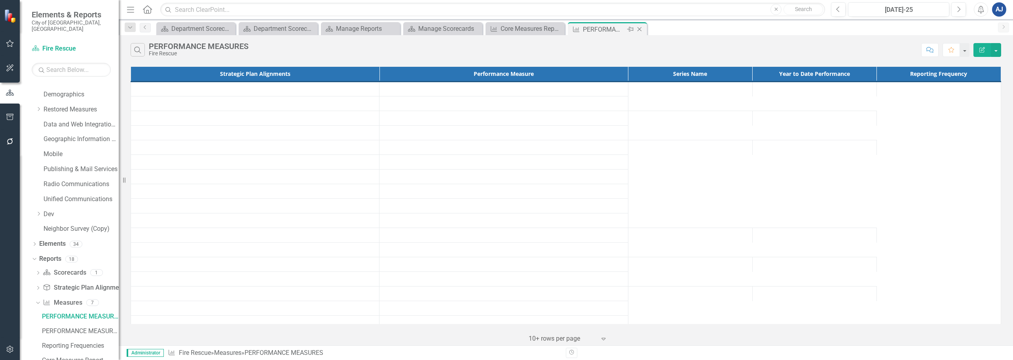
scroll to position [280, 0]
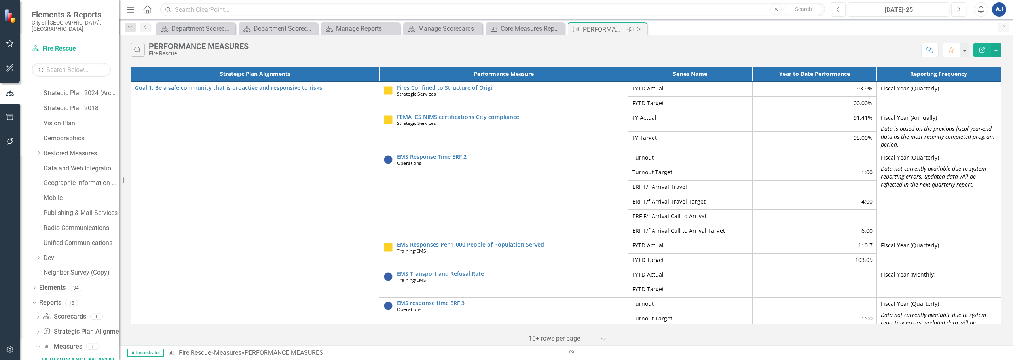
click at [637, 29] on icon "Close" at bounding box center [639, 29] width 8 height 6
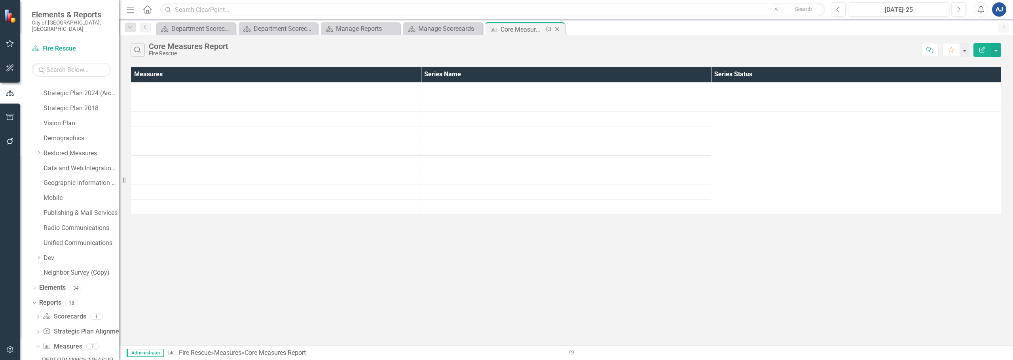
scroll to position [324, 0]
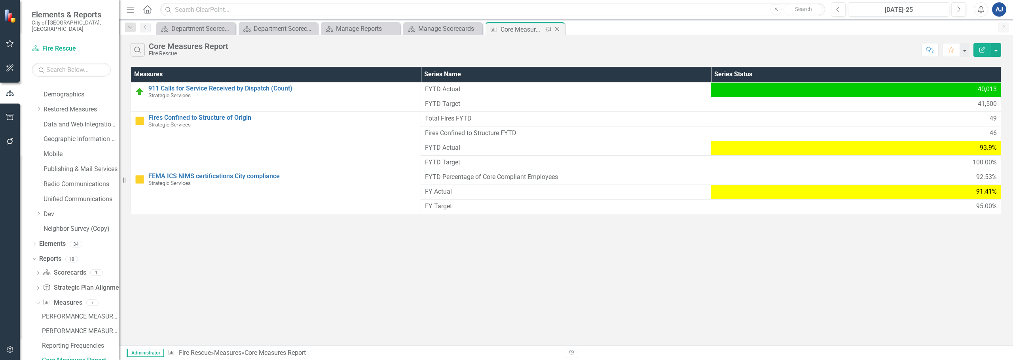
click at [557, 27] on icon "Close" at bounding box center [557, 29] width 8 height 6
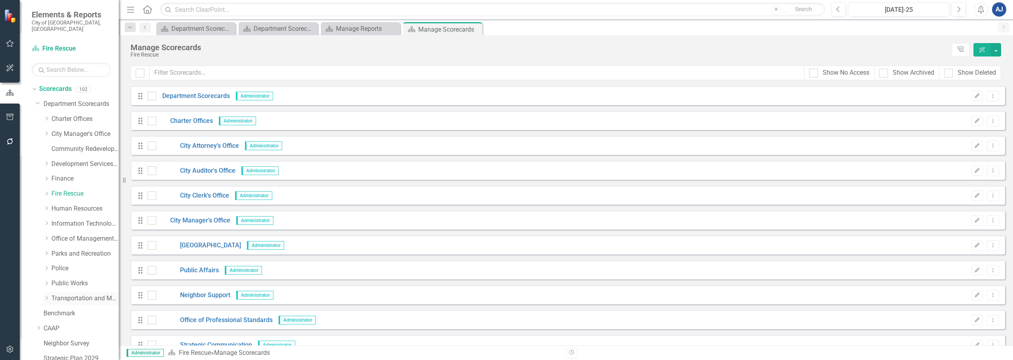
click at [66, 294] on link "Transportation and Mobility" at bounding box center [84, 298] width 67 height 9
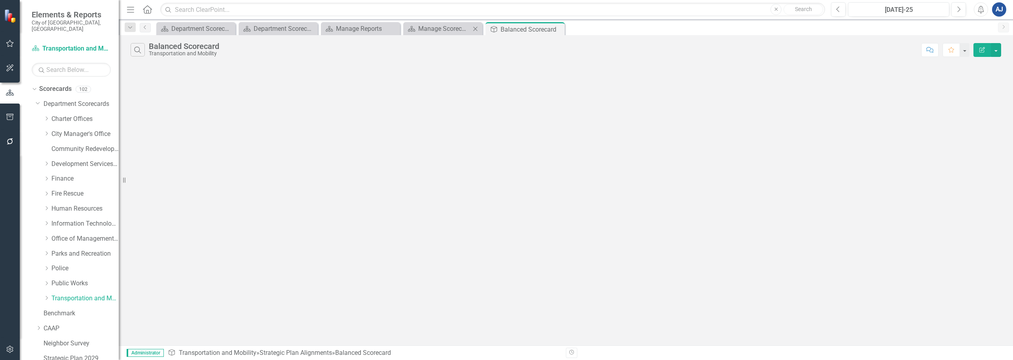
click at [474, 28] on icon "Close" at bounding box center [475, 29] width 8 height 6
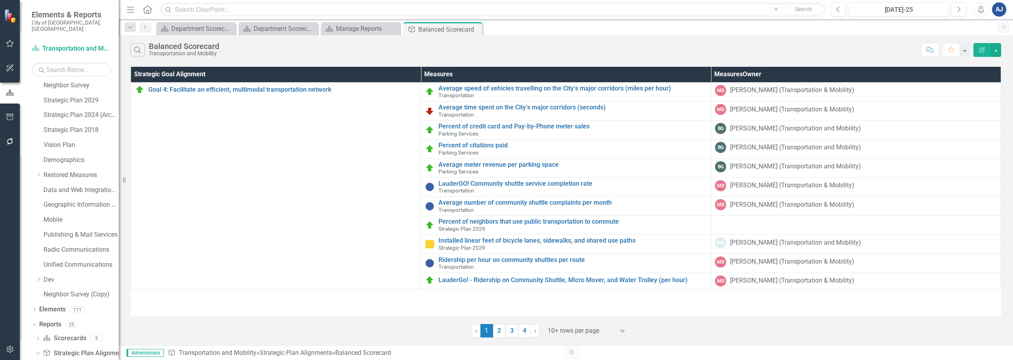
scroll to position [265, 0]
drag, startPoint x: 393, startPoint y: 28, endPoint x: 393, endPoint y: 40, distance: 11.9
click at [0, 0] on icon "Close" at bounding box center [0, 0] width 0 height 0
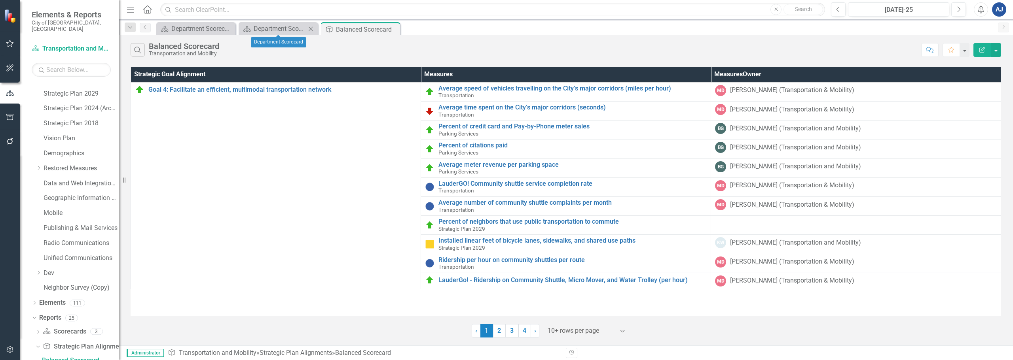
click at [311, 30] on icon "Close" at bounding box center [311, 29] width 8 height 6
click at [498, 331] on link "2" at bounding box center [499, 330] width 13 height 13
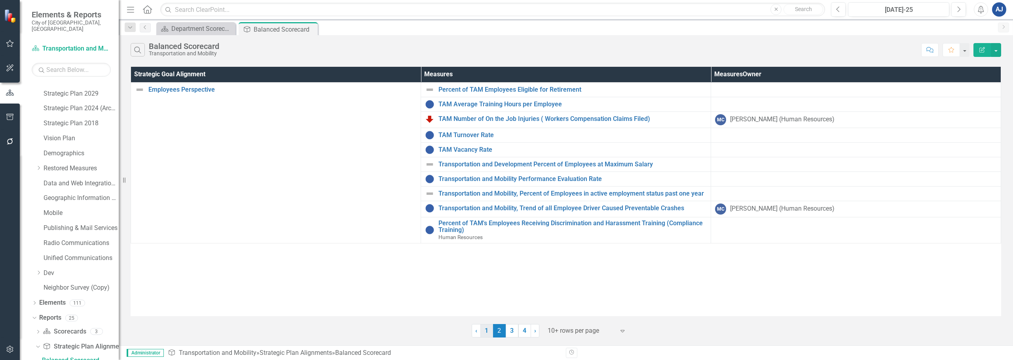
click at [490, 335] on link "1" at bounding box center [486, 330] width 13 height 13
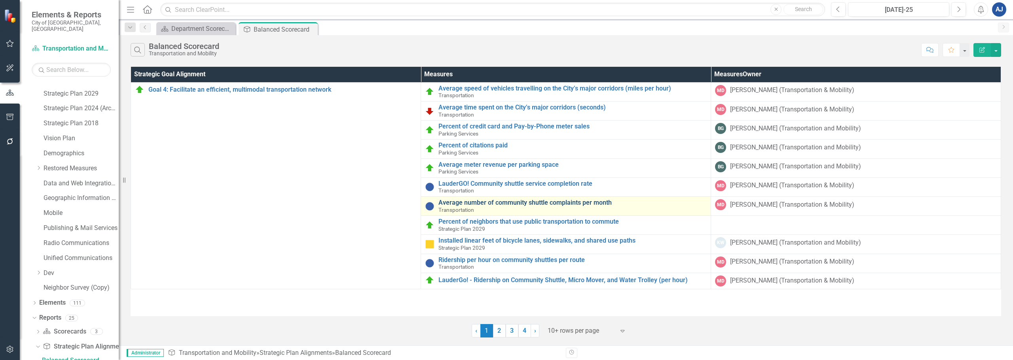
click at [490, 200] on link "Average number of community shuttle complaints per month" at bounding box center [572, 202] width 268 height 7
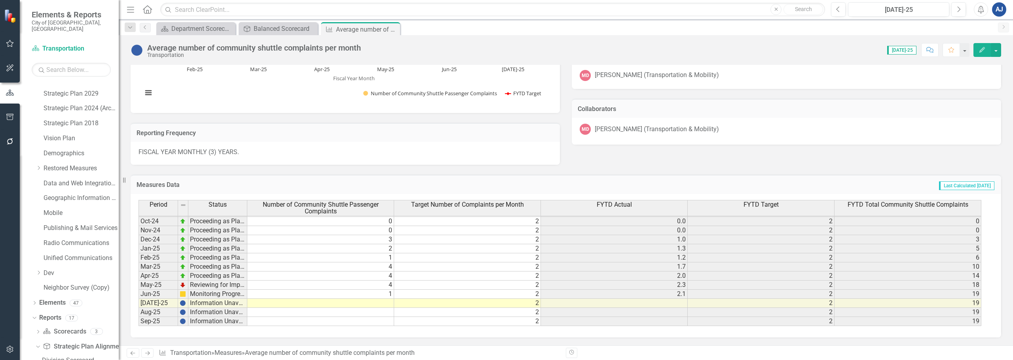
scroll to position [218, 0]
click at [265, 27] on div "Balanced Scorecard" at bounding box center [280, 29] width 52 height 10
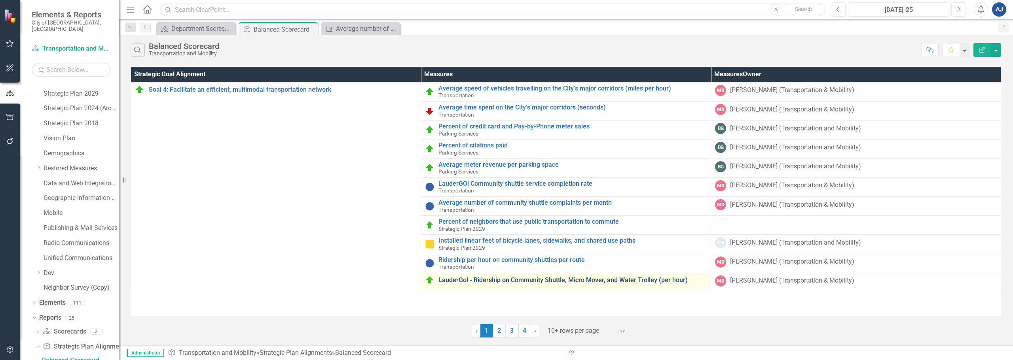
click at [570, 277] on link "LauderGo! - Ridership on Community Shuttle, Micro Mover, and Water Trolley (per…" at bounding box center [572, 280] width 268 height 7
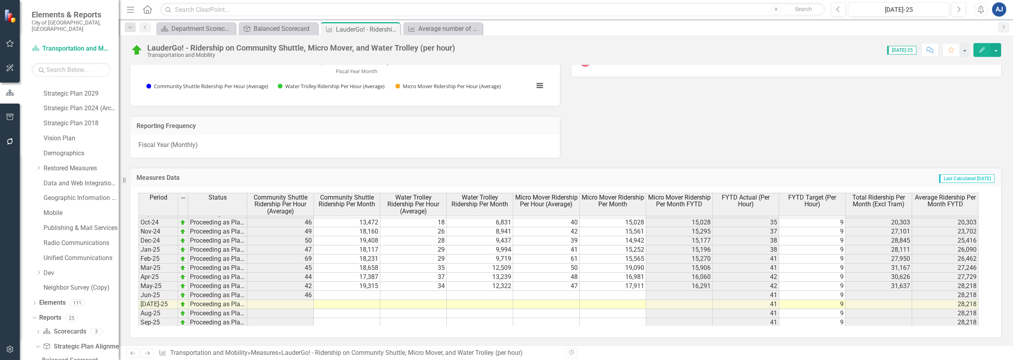
scroll to position [436, 0]
click at [428, 25] on div "Average number of community shuttle complaints per month" at bounding box center [444, 29] width 52 height 10
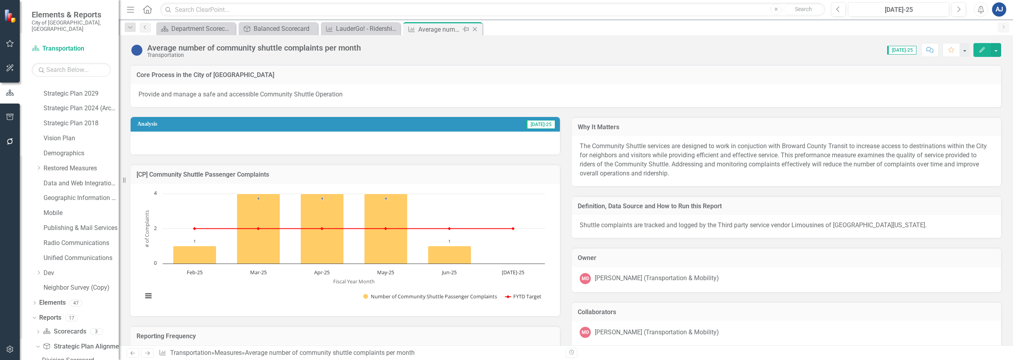
click at [475, 30] on icon "Close" at bounding box center [475, 29] width 8 height 6
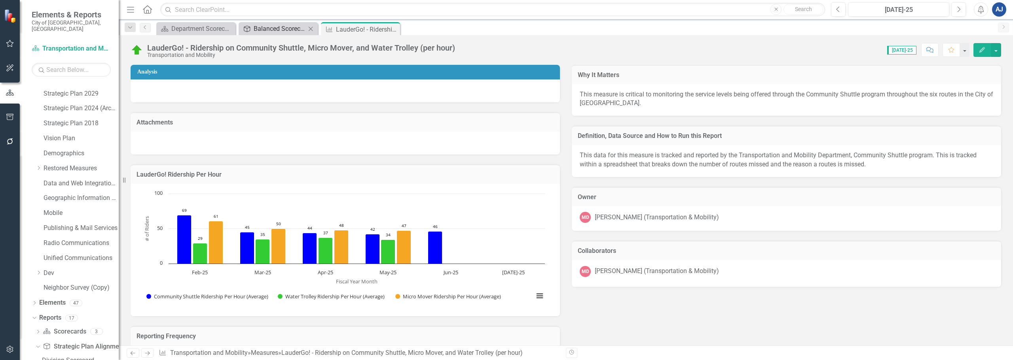
click at [279, 27] on div "Balanced Scorecard" at bounding box center [280, 29] width 52 height 10
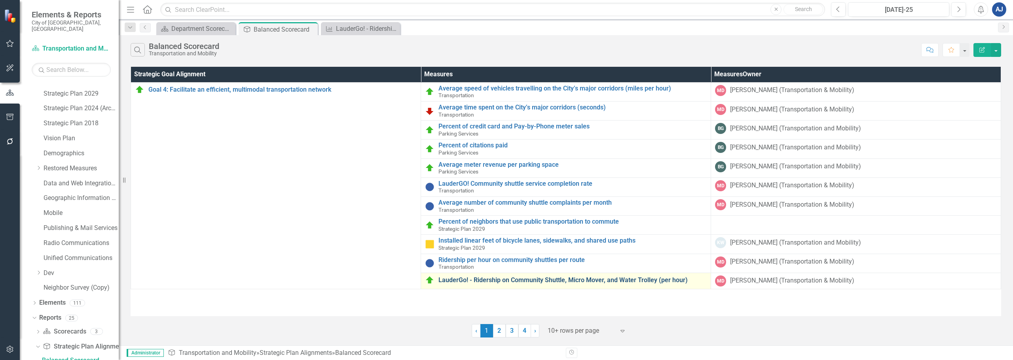
click at [521, 277] on link "LauderGo! - Ridership on Community Shuttle, Micro Mover, and Water Trolley (per…" at bounding box center [572, 280] width 268 height 7
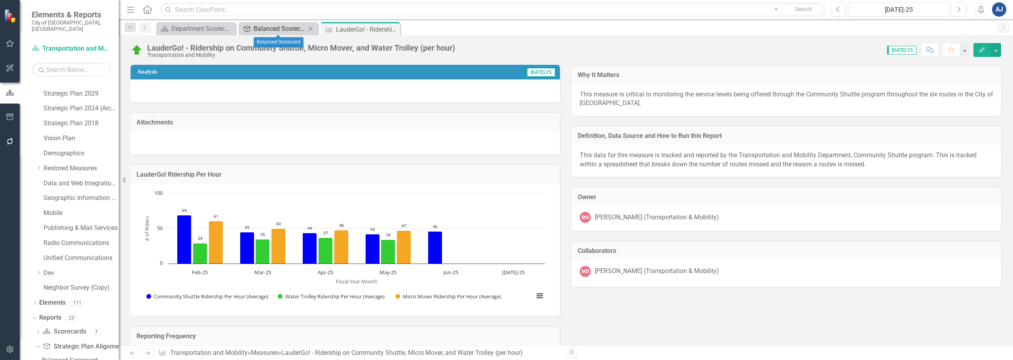
click at [273, 26] on div "Balanced Scorecard" at bounding box center [280, 29] width 52 height 10
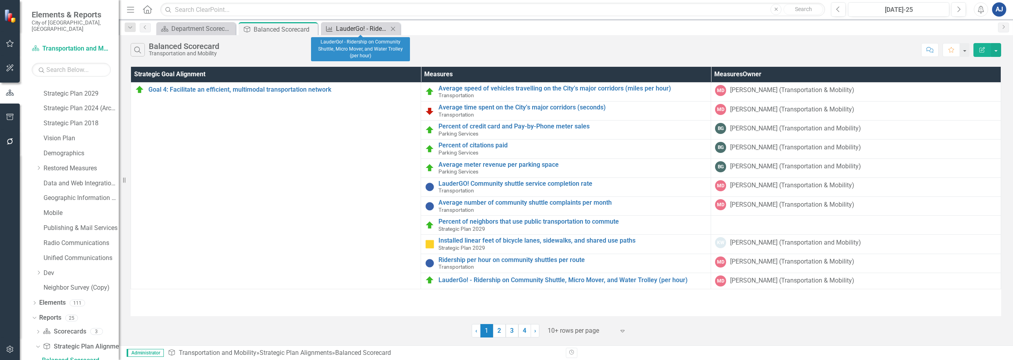
click at [336, 28] on div "LauderGo! - Ridership on Community Shuttle, Micro Mover, and Water Trolley (per…" at bounding box center [362, 29] width 52 height 10
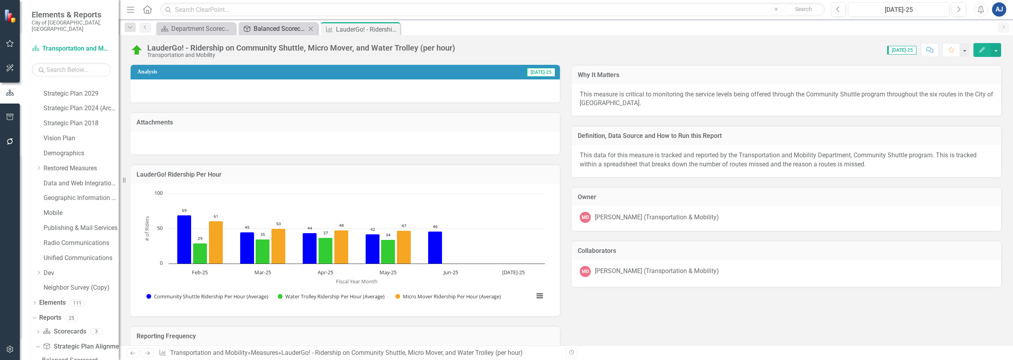
click at [292, 31] on div "Balanced Scorecard" at bounding box center [280, 29] width 52 height 10
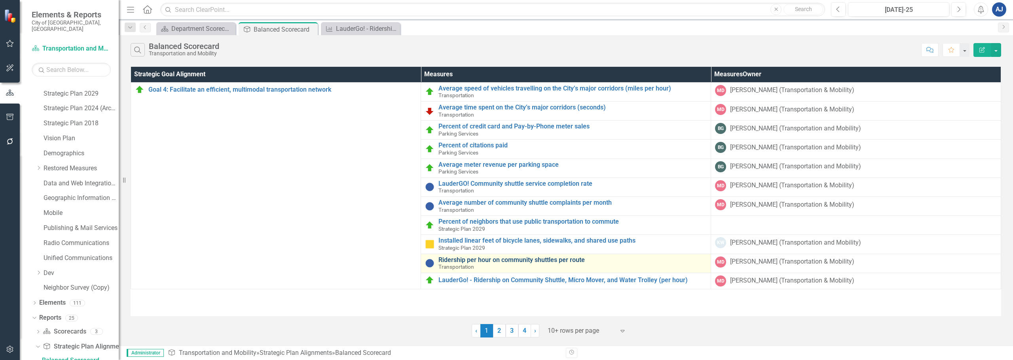
click at [477, 262] on link "Ridership per hour on community shuttles per route" at bounding box center [572, 260] width 268 height 7
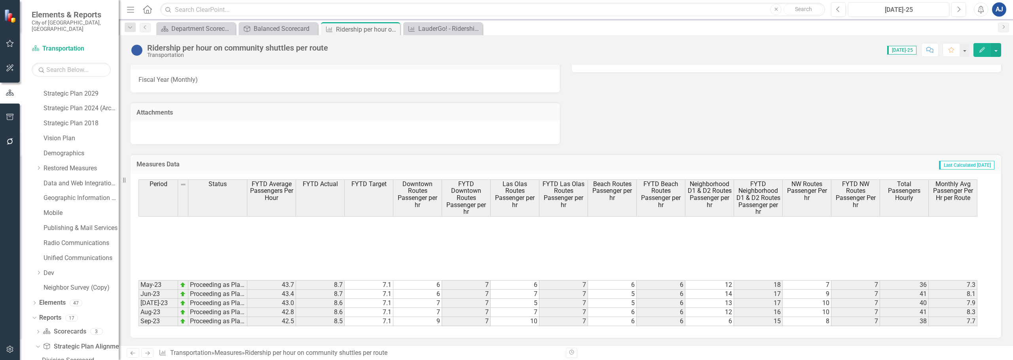
scroll to position [218, 0]
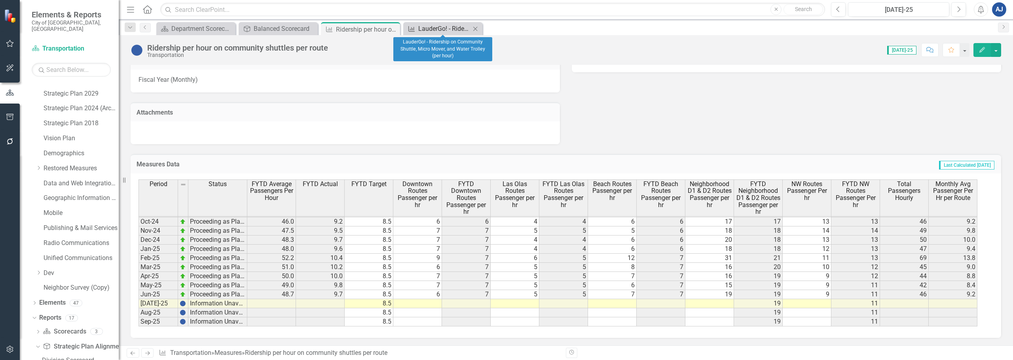
click at [426, 29] on div "LauderGo! - Ridership on Community Shuttle, Micro Mover, and Water Trolley (per…" at bounding box center [444, 29] width 52 height 10
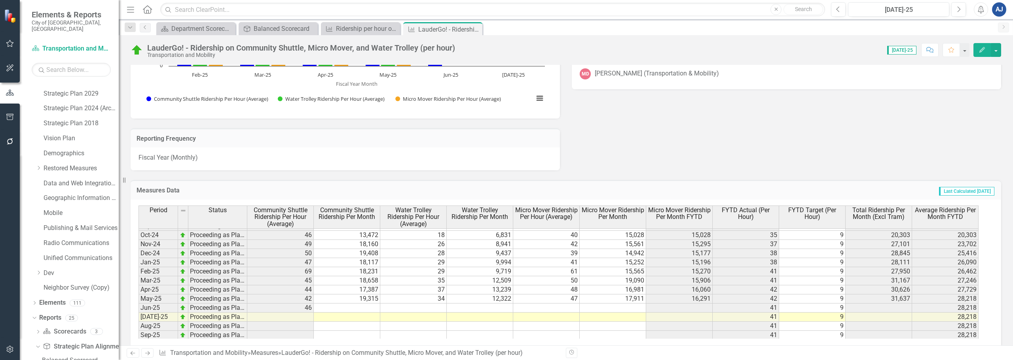
scroll to position [436, 0]
click at [343, 32] on div "Ridership per hour on community shuttles per route" at bounding box center [362, 29] width 52 height 10
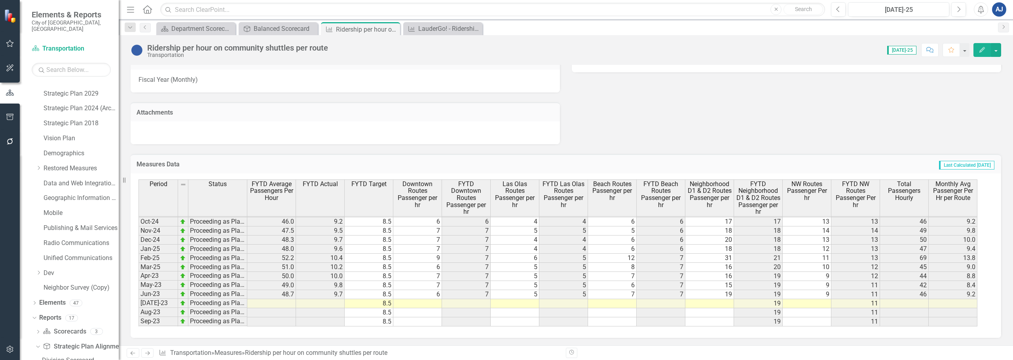
scroll to position [218, 0]
click at [430, 27] on div "LauderGo! - Ridership on Community Shuttle, Micro Mover, and Water Trolley (per…" at bounding box center [444, 29] width 52 height 10
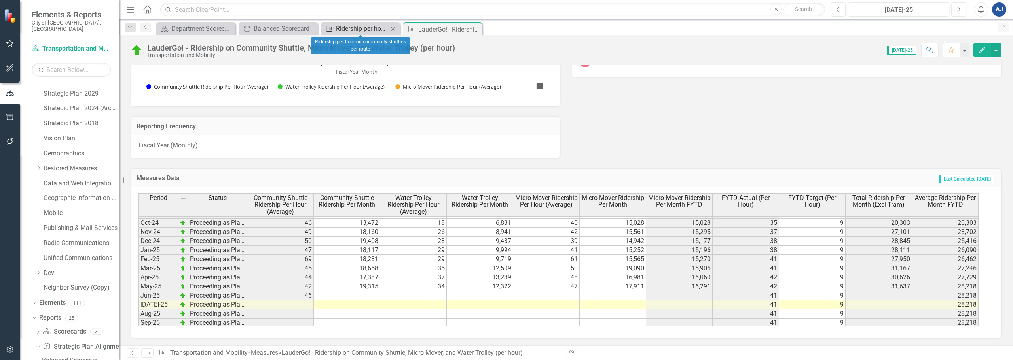
click at [339, 29] on div "Ridership per hour on community shuttles per route" at bounding box center [362, 29] width 52 height 10
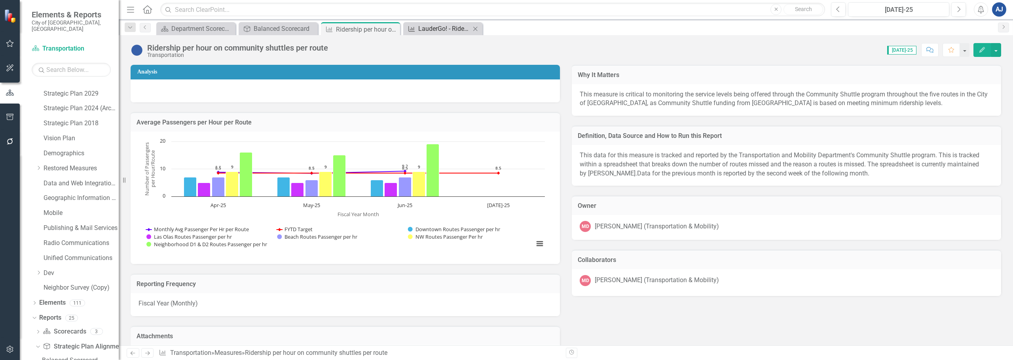
click at [432, 27] on div "LauderGo! - Ridership on Community Shuttle, Micro Mover, and Water Trolley (per…" at bounding box center [444, 29] width 52 height 10
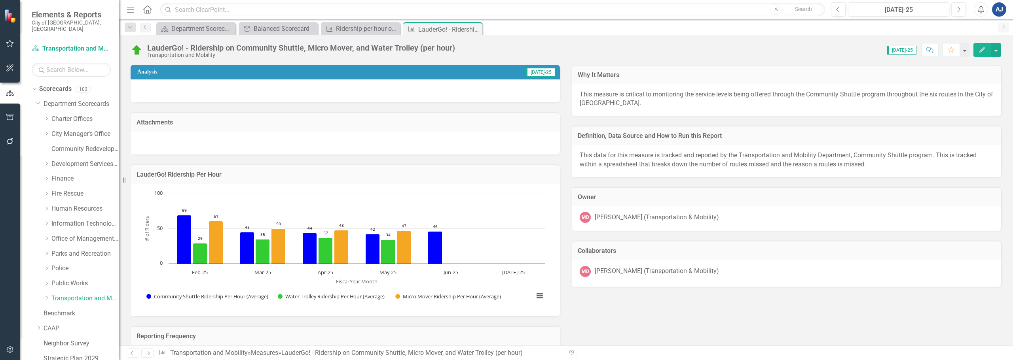
scroll to position [436, 0]
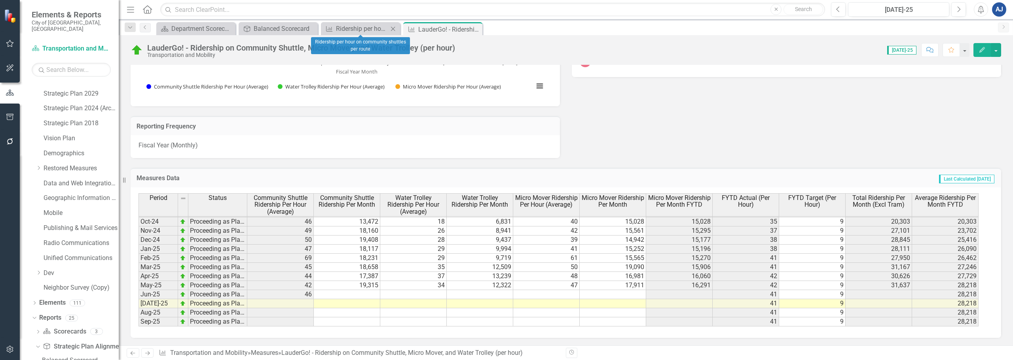
click at [391, 28] on icon "Close" at bounding box center [393, 29] width 8 height 6
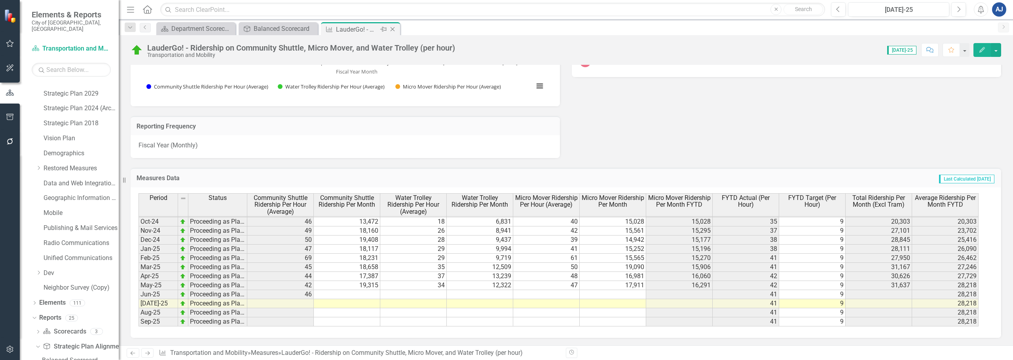
click at [395, 27] on icon "Close" at bounding box center [392, 29] width 8 height 6
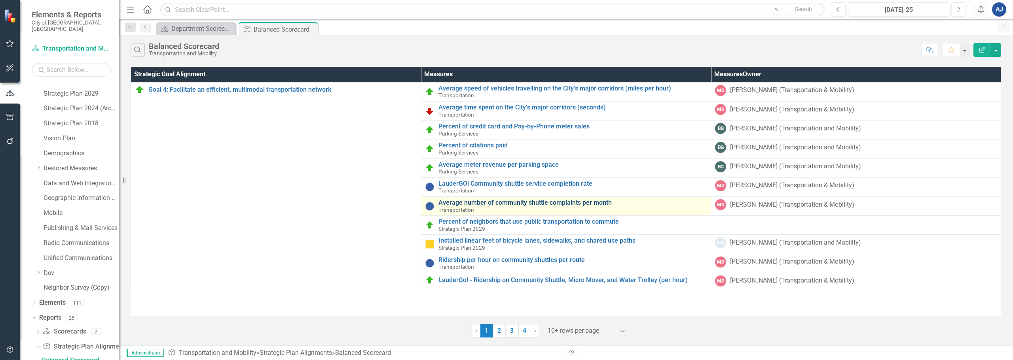
click at [519, 205] on link "Average number of community shuttle complaints per month" at bounding box center [572, 202] width 268 height 7
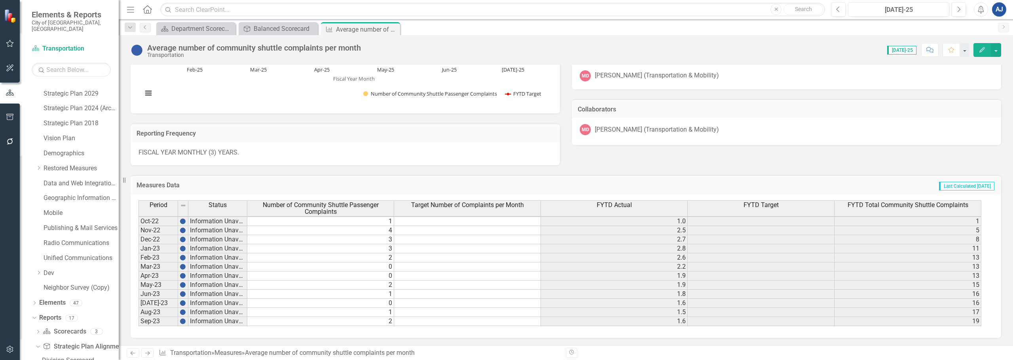
scroll to position [218, 0]
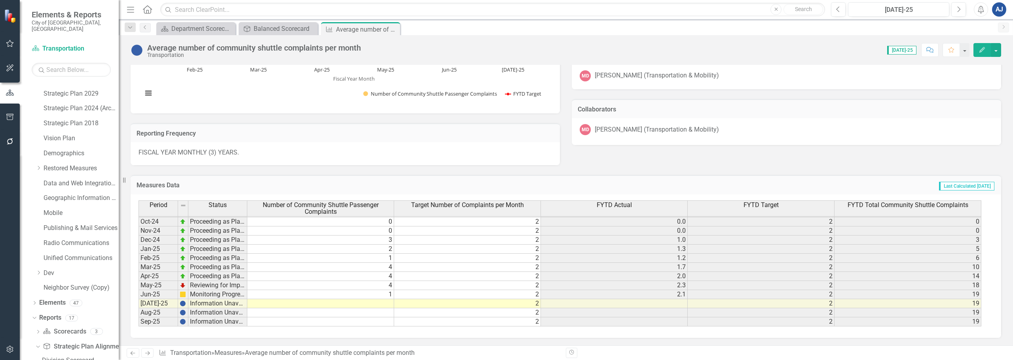
click at [772, 209] on span "FYTD Target" at bounding box center [760, 205] width 35 height 7
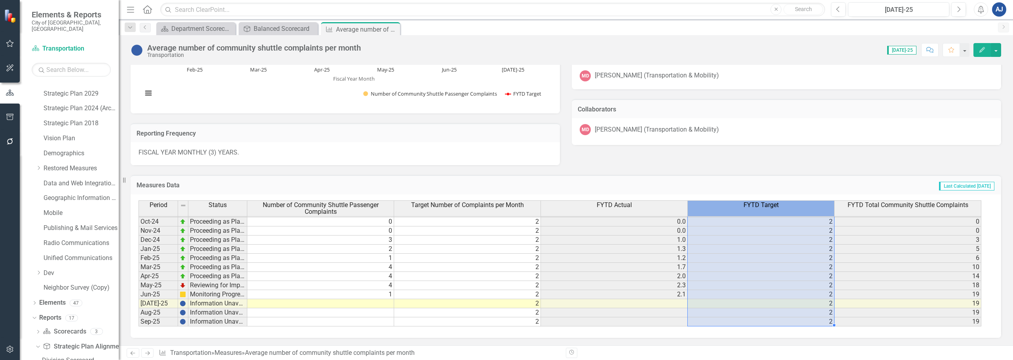
click at [772, 209] on span "FYTD Target" at bounding box center [760, 205] width 35 height 7
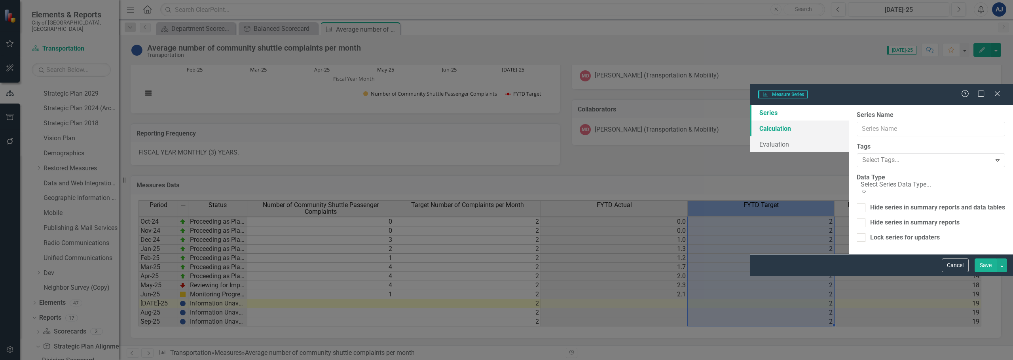
type input "FYTD Target"
click at [750, 121] on link "Calculation" at bounding box center [799, 129] width 99 height 16
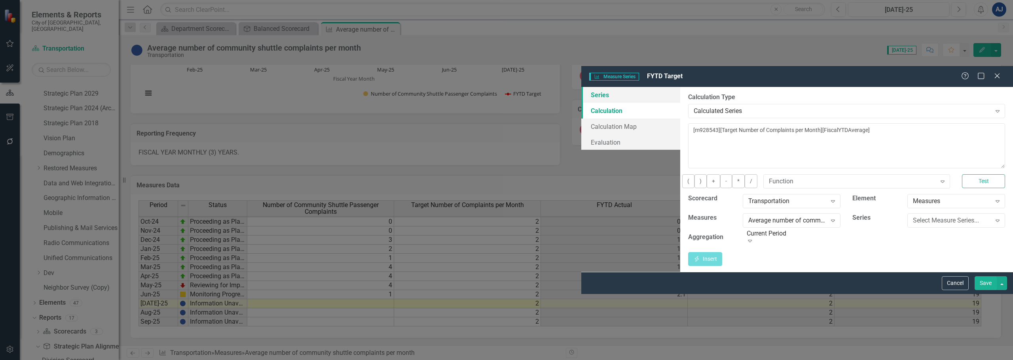
click at [581, 87] on link "Series" at bounding box center [630, 95] width 99 height 16
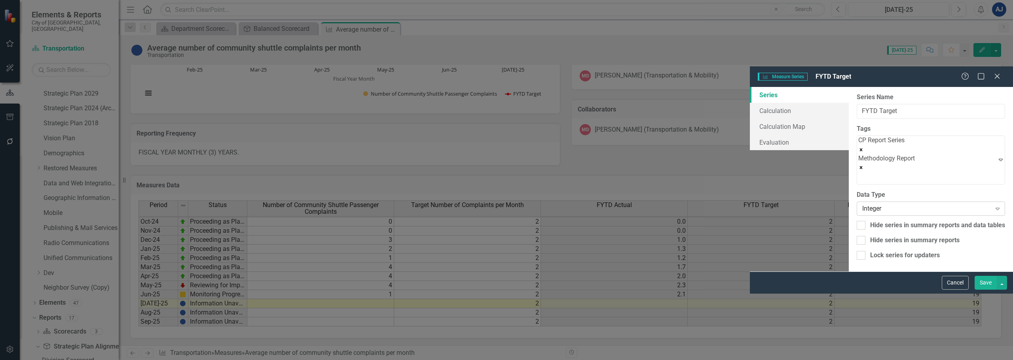
click at [862, 205] on div "Integer" at bounding box center [926, 209] width 129 height 9
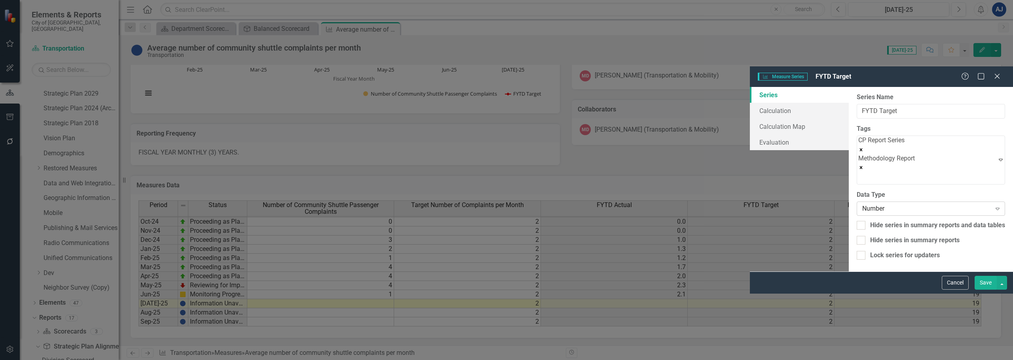
click at [862, 205] on div "Number" at bounding box center [926, 209] width 129 height 9
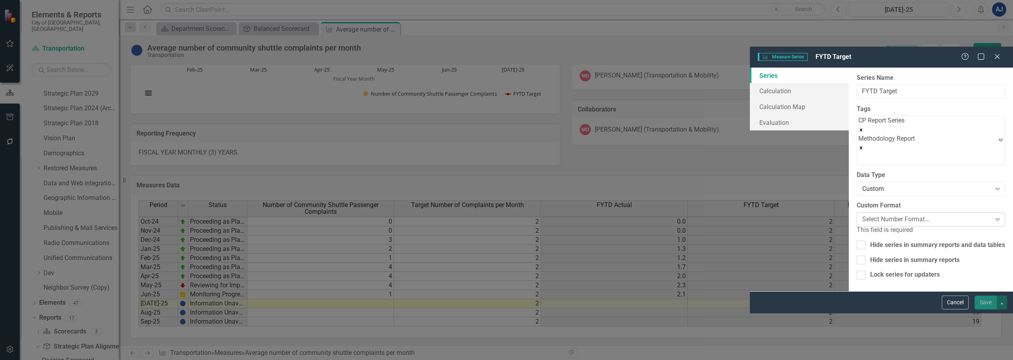
click at [862, 215] on div "Select Number Format..." at bounding box center [926, 219] width 129 height 9
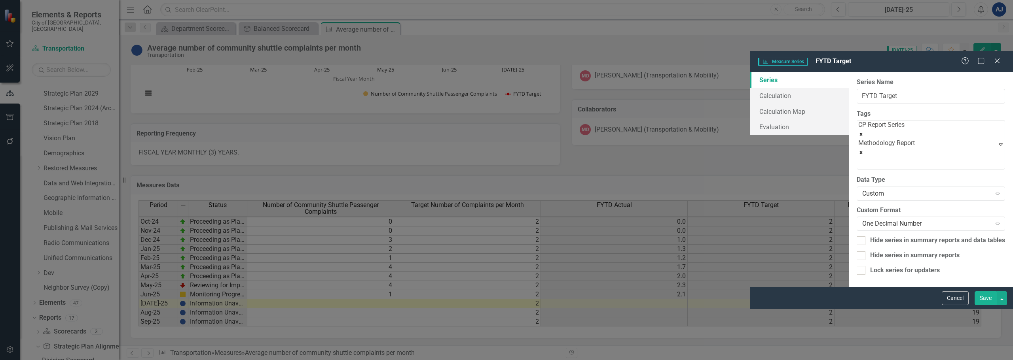
click at [978, 305] on button "Save" at bounding box center [985, 299] width 22 height 14
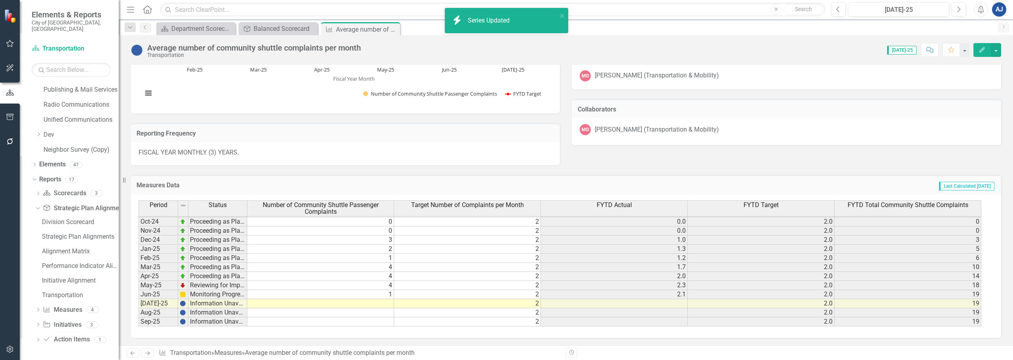
scroll to position [70, 0]
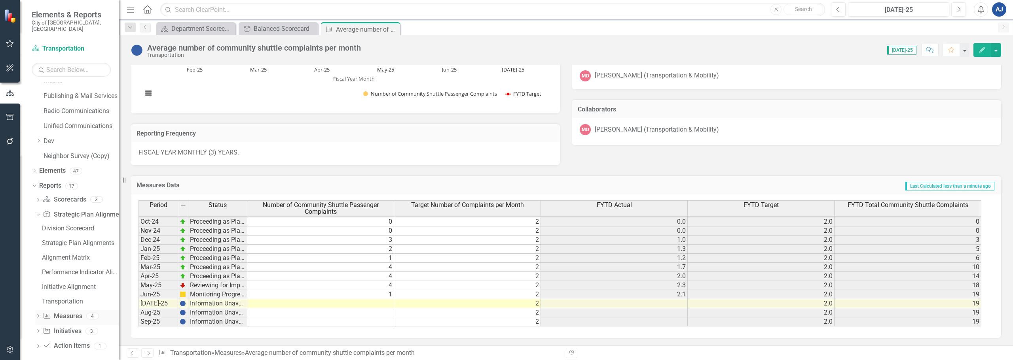
click at [37, 315] on icon "Dropdown" at bounding box center [38, 317] width 6 height 4
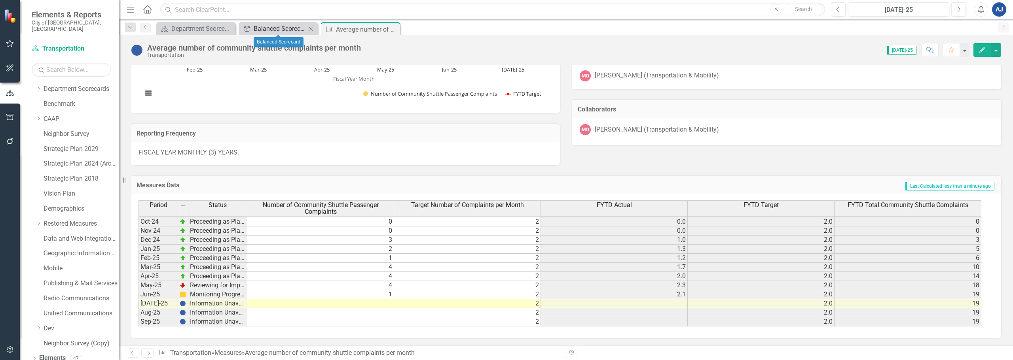
click at [256, 25] on div "Balanced Scorecard" at bounding box center [280, 29] width 52 height 10
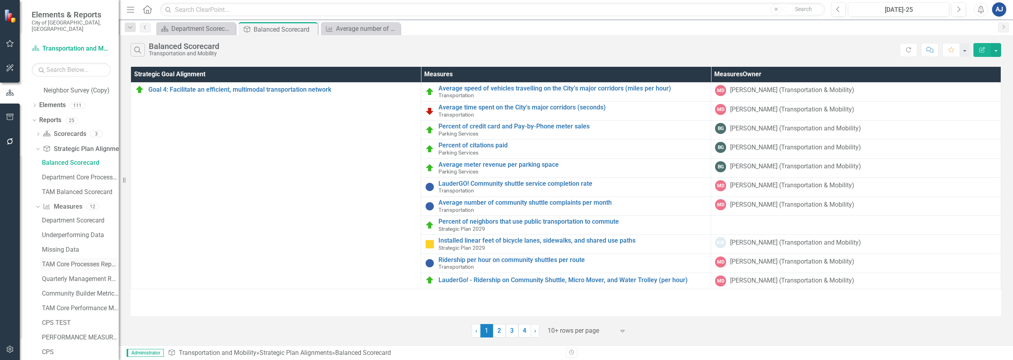
scroll to position [308, 0]
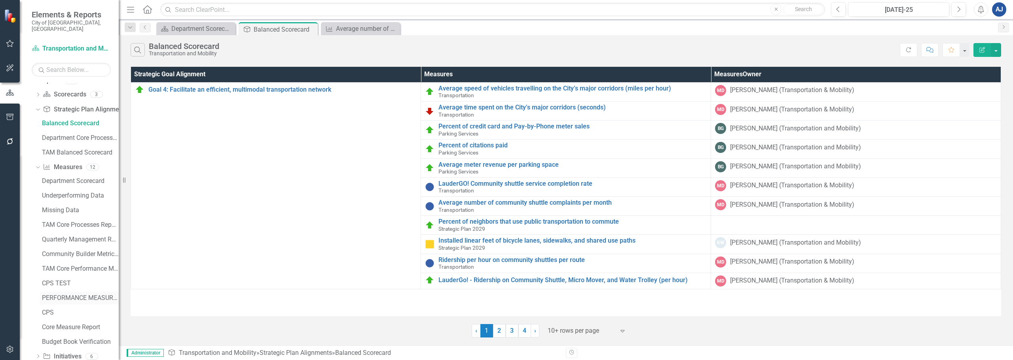
click at [78, 295] on div "PERFORMANCE MEASURES" at bounding box center [80, 298] width 77 height 7
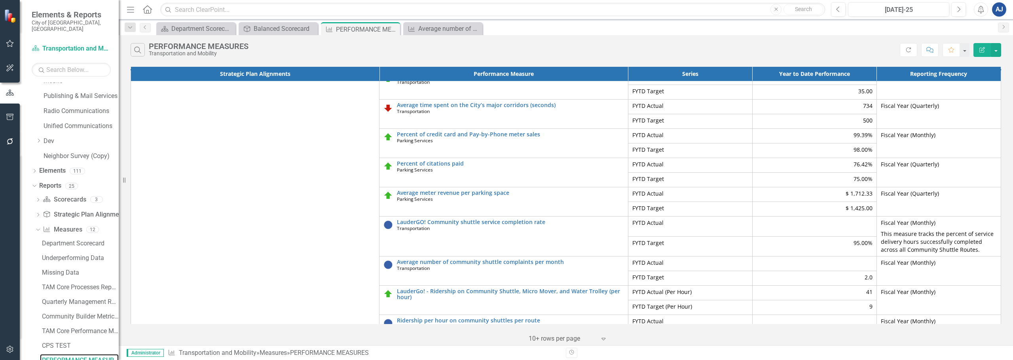
scroll to position [32, 0]
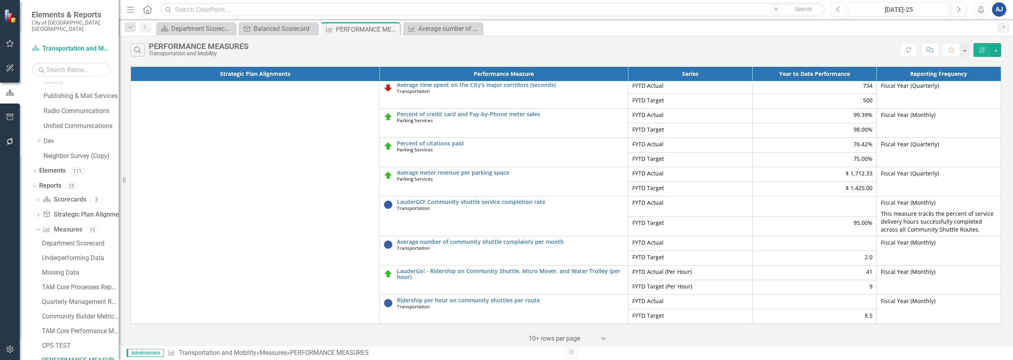
click at [841, 11] on button "Previous" at bounding box center [838, 9] width 15 height 14
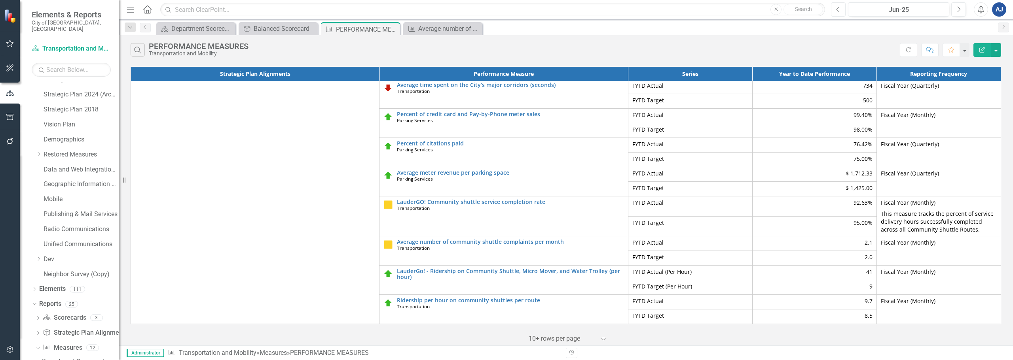
scroll to position [84, 0]
click at [312, 27] on icon "Close" at bounding box center [311, 29] width 8 height 6
click at [0, 0] on icon "Close" at bounding box center [0, 0] width 0 height 0
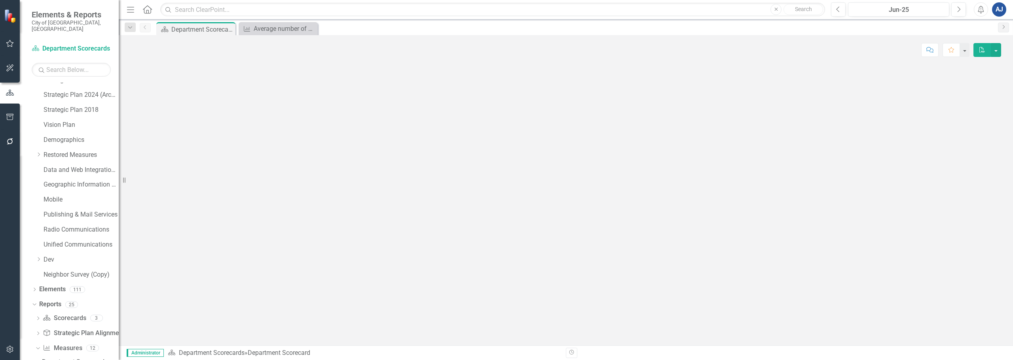
click at [0, 0] on icon "Close" at bounding box center [0, 0] width 0 height 0
click at [244, 14] on input "text" at bounding box center [492, 10] width 665 height 14
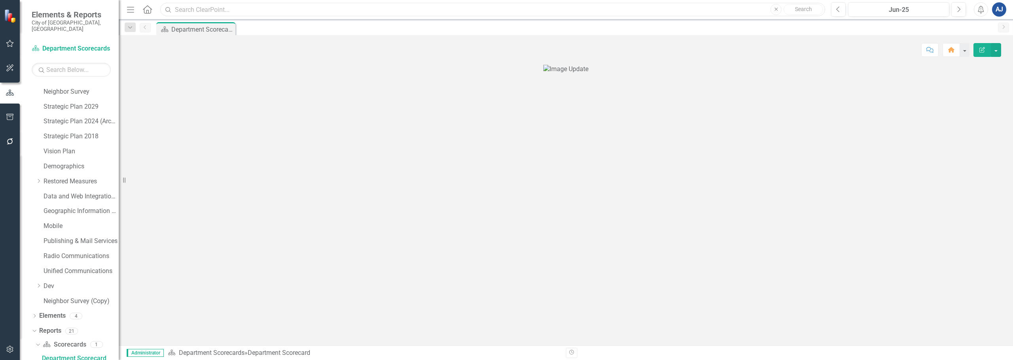
scroll to position [56, 0]
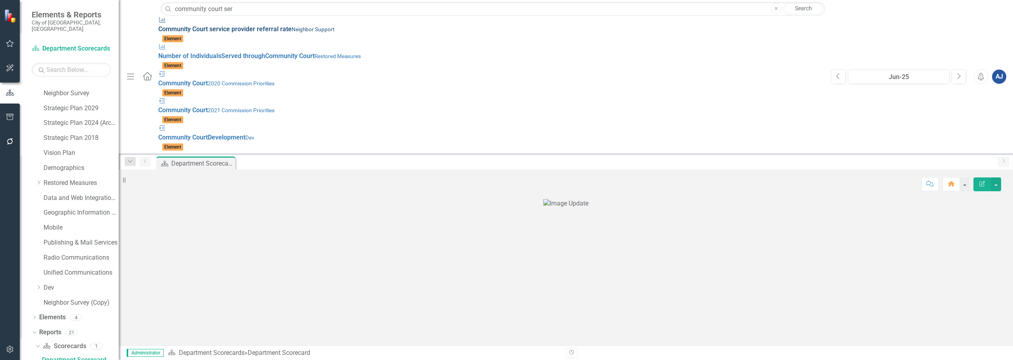
click at [239, 25] on span "Community Court ser vice provider referral rate" at bounding box center [224, 29] width 133 height 8
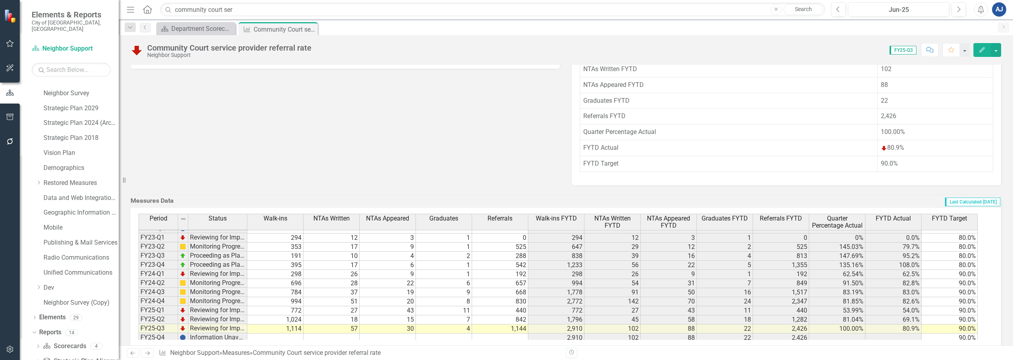
scroll to position [72, 0]
drag, startPoint x: 275, startPoint y: 13, endPoint x: 101, endPoint y: -10, distance: 174.8
click at [101, 0] on html "Elements & Reports City of Fort Lauderdale, FL Scorecard Neighbor Support Searc…" at bounding box center [506, 180] width 1013 height 360
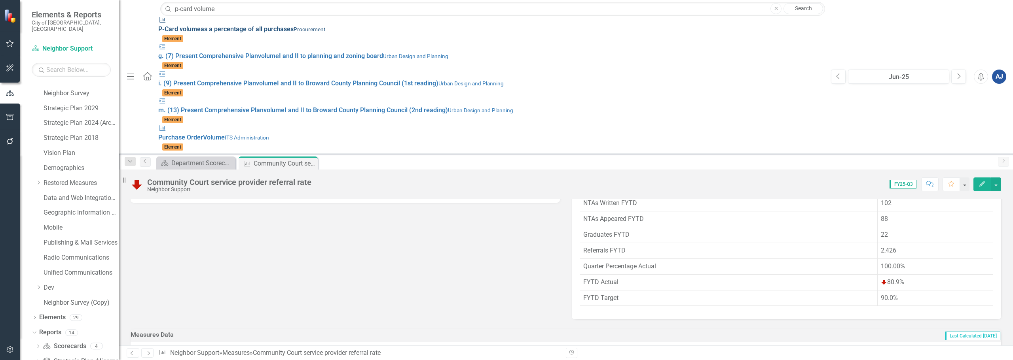
click at [211, 25] on span "P-Card volume as a percentage of all purchases" at bounding box center [225, 29] width 135 height 8
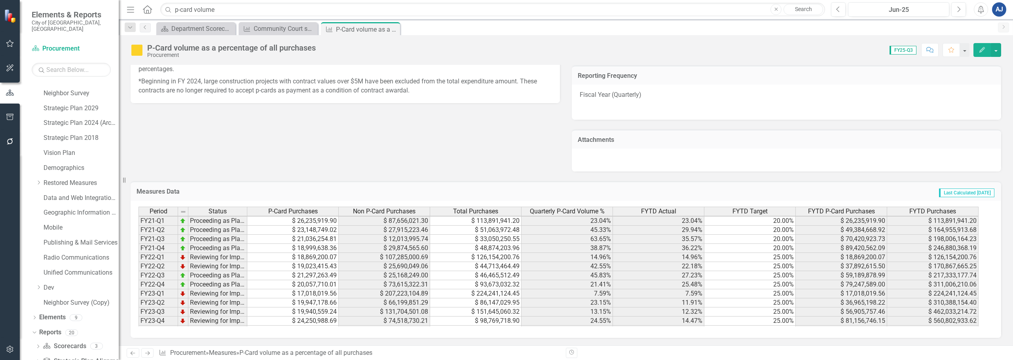
scroll to position [72, 0]
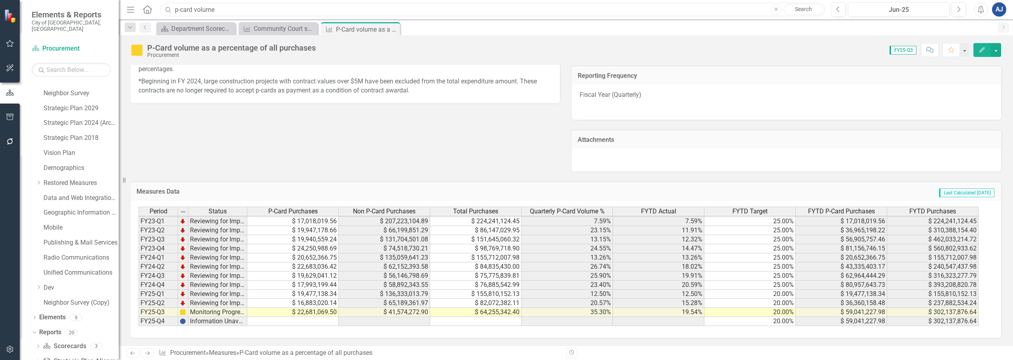
drag, startPoint x: 196, startPoint y: 6, endPoint x: 129, endPoint y: 4, distance: 67.3
click at [129, 4] on div "Menu Home Search p-card volume Close Search" at bounding box center [474, 9] width 698 height 15
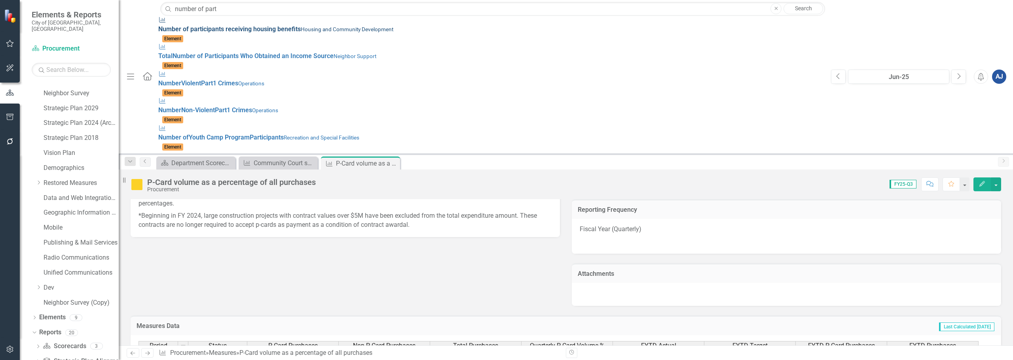
click at [190, 25] on strong "part" at bounding box center [195, 29] width 11 height 8
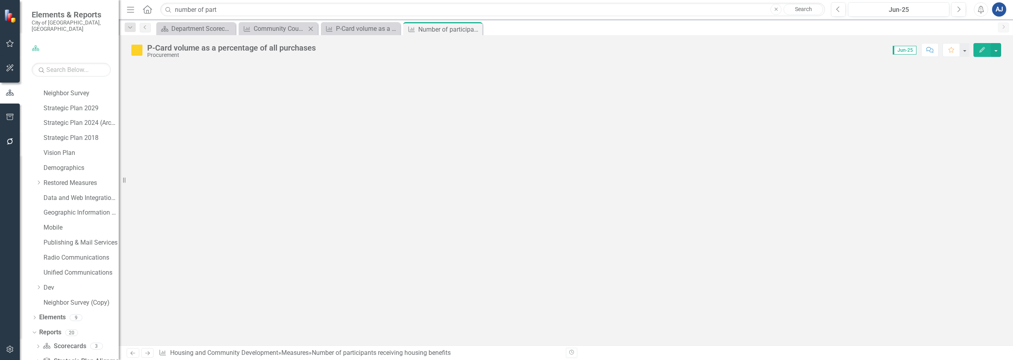
click at [312, 28] on icon "Close" at bounding box center [311, 29] width 8 height 6
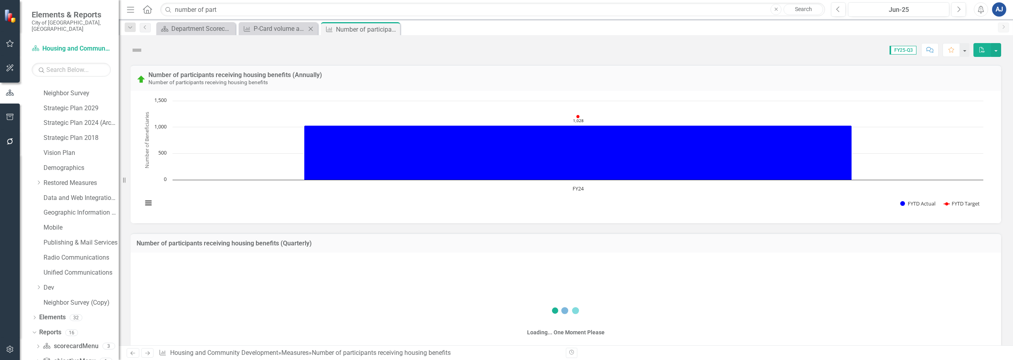
scroll to position [56, 0]
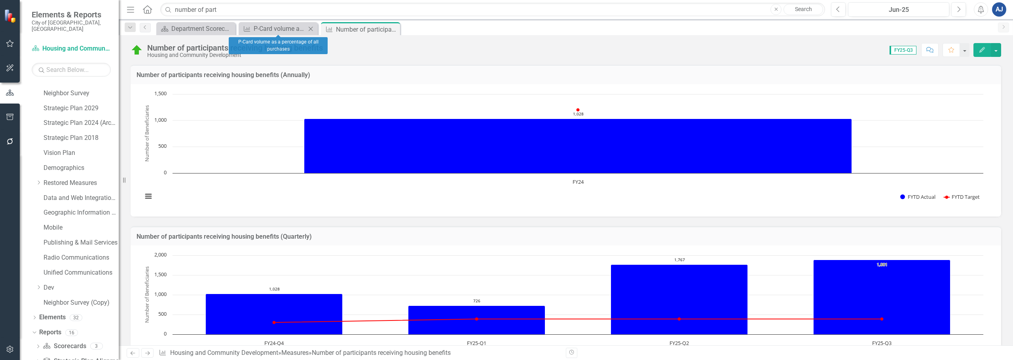
click at [313, 26] on icon "Close" at bounding box center [311, 29] width 8 height 6
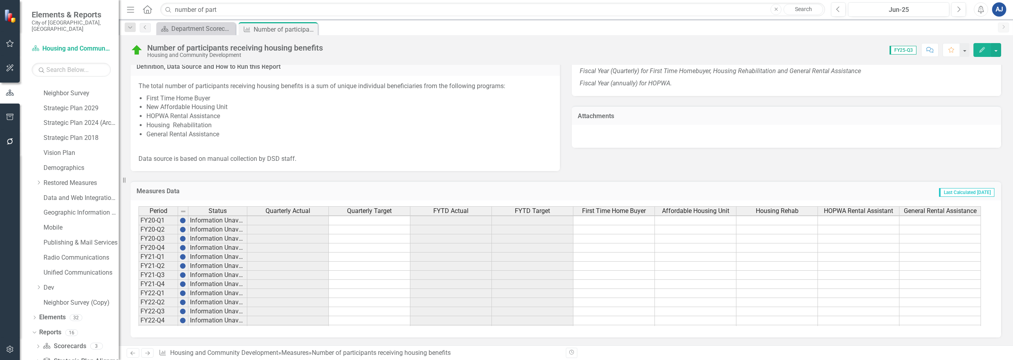
scroll to position [109, 0]
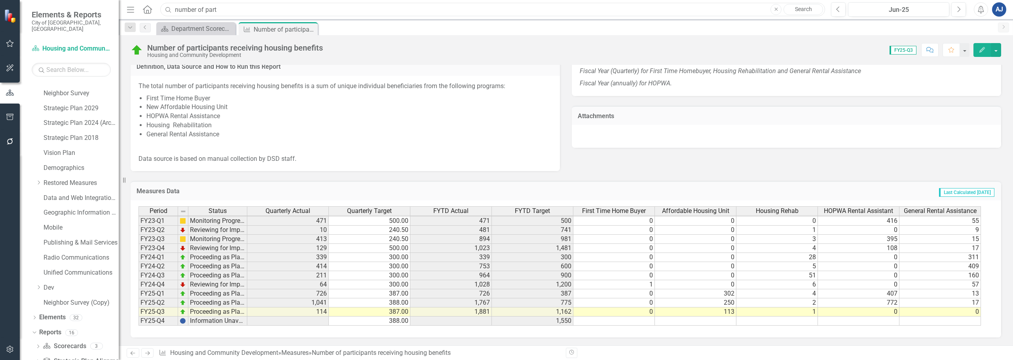
drag, startPoint x: 237, startPoint y: 15, endPoint x: 0, endPoint y: 25, distance: 237.2
click at [0, 25] on div "Elements & Reports City of Fort Lauderdale, FL Scorecard Housing and Community …" at bounding box center [506, 180] width 1013 height 360
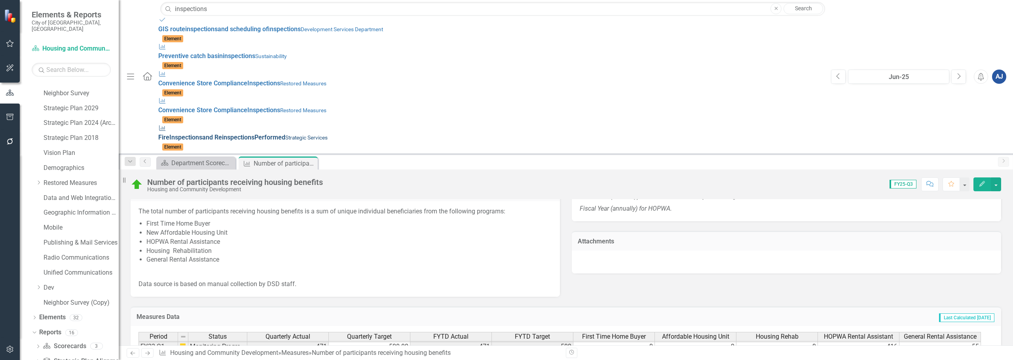
click at [222, 134] on strong "inspections" at bounding box center [238, 138] width 32 height 8
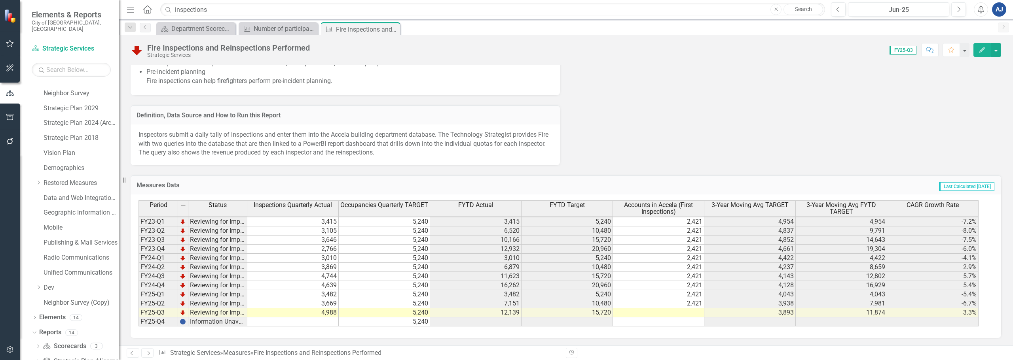
scroll to position [596, 0]
click at [257, 275] on td "4,744" at bounding box center [292, 276] width 91 height 9
click at [224, 15] on input "inspections" at bounding box center [492, 10] width 665 height 14
drag, startPoint x: 229, startPoint y: 9, endPoint x: 123, endPoint y: 10, distance: 106.0
click at [123, 10] on div "Elements & Reports City of Fort Lauderdale, FL Scorecard Strategic Services Sea…" at bounding box center [506, 180] width 1013 height 360
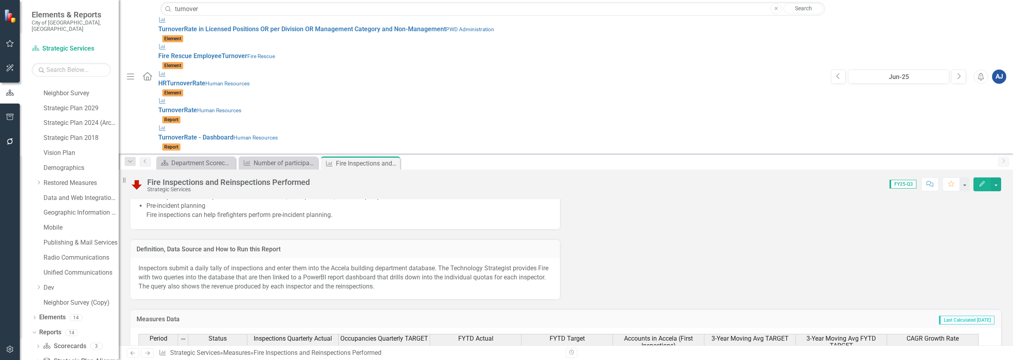
click at [591, 157] on div "Last Edited 7/31/25 @ 12:27 PM Why It Matters Fire inspections are important fo…" at bounding box center [566, 133] width 882 height 331
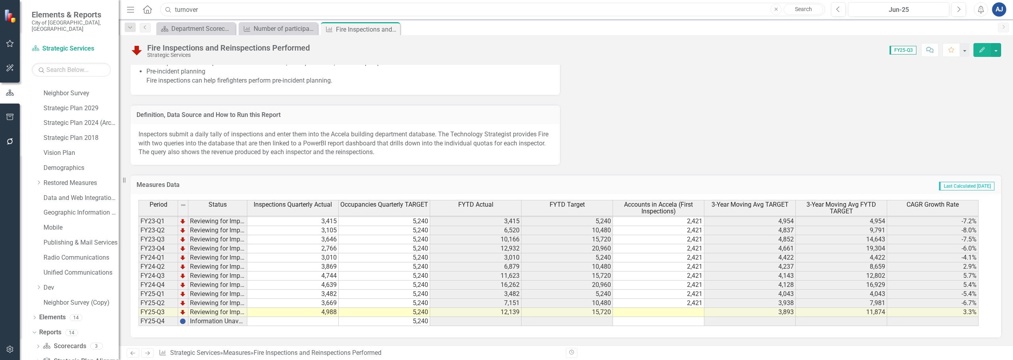
click at [303, 9] on input "turnover" at bounding box center [492, 10] width 665 height 14
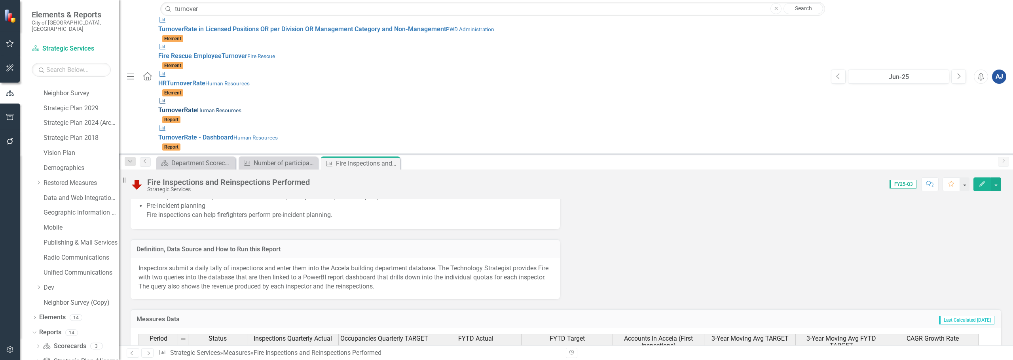
click at [197, 107] on small "Human Resources" at bounding box center [219, 110] width 44 height 6
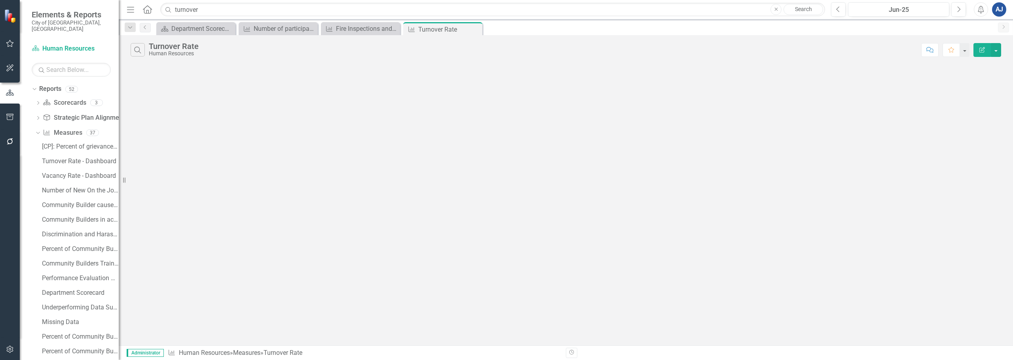
scroll to position [334, 0]
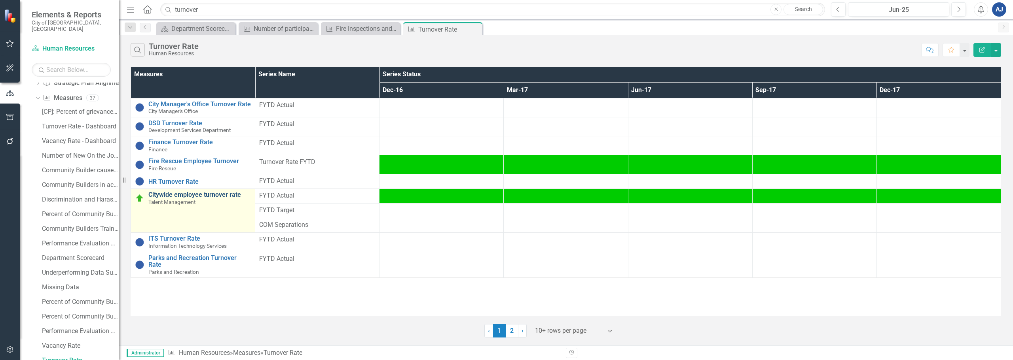
click at [189, 194] on link "Citywide employee turnover rate" at bounding box center [199, 194] width 102 height 7
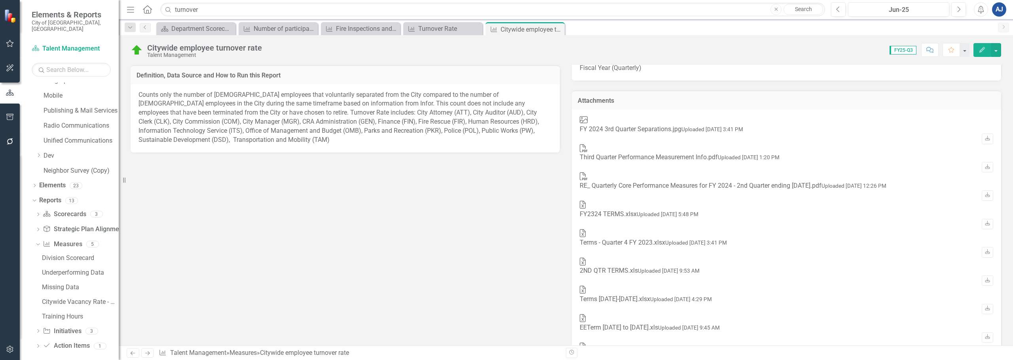
scroll to position [943, 0]
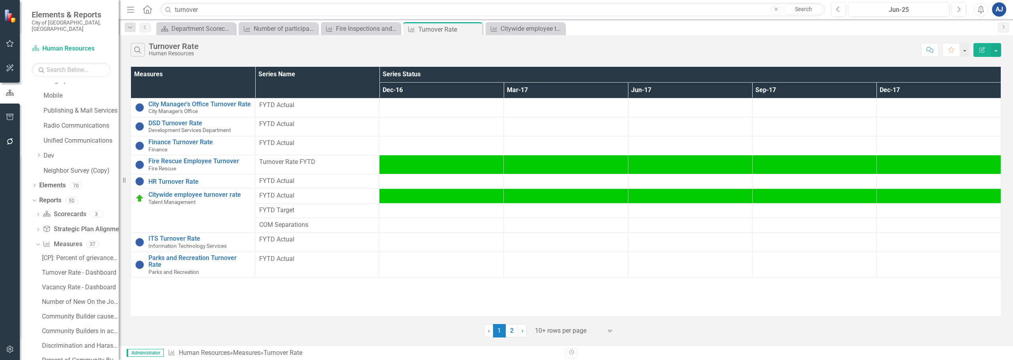
scroll to position [334, 0]
drag, startPoint x: 241, startPoint y: 7, endPoint x: 64, endPoint y: 13, distance: 176.2
click at [64, 13] on div "Elements & Reports City of Fort Lauderdale, FL Scorecard Human Resources Search…" at bounding box center [506, 180] width 1013 height 360
type input "vacancy rate"
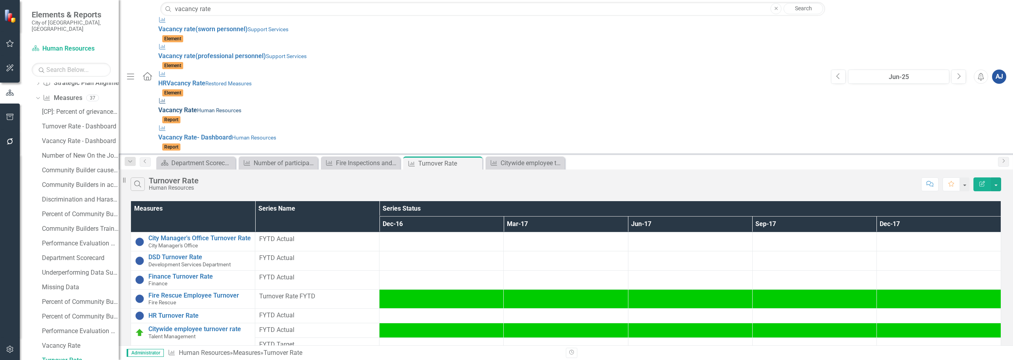
click at [163, 97] on div "Measures Vacancy Rate Human Resources" at bounding box center [490, 106] width 665 height 18
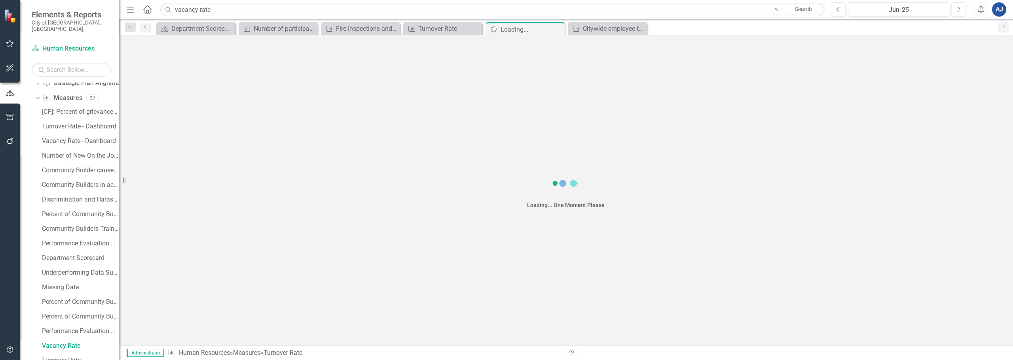
scroll to position [320, 0]
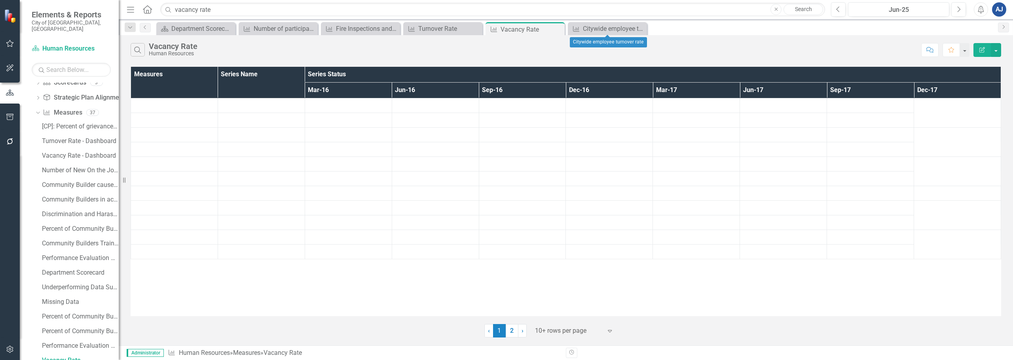
click at [0, 0] on icon "Close" at bounding box center [0, 0] width 0 height 0
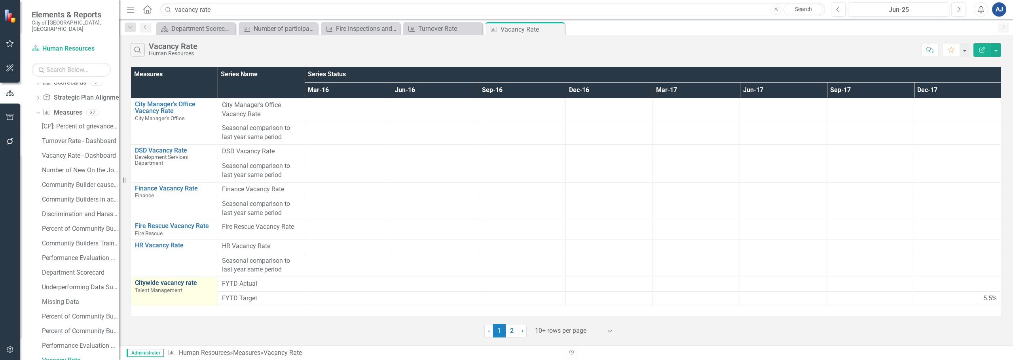
click at [172, 280] on link "Citywide vacancy rate" at bounding box center [174, 283] width 79 height 7
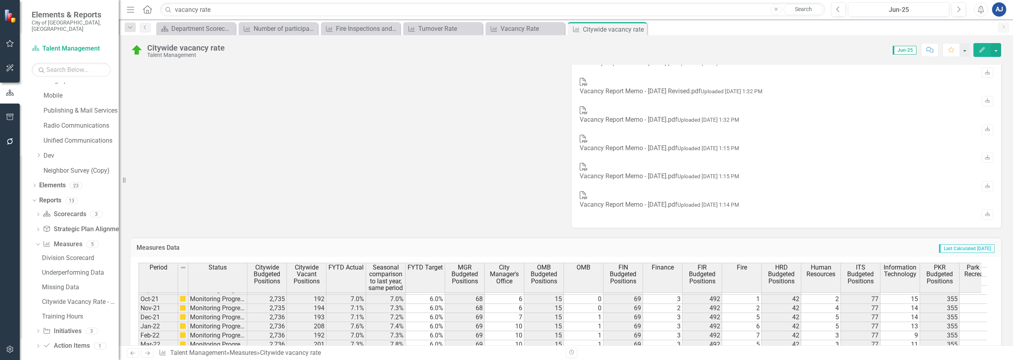
scroll to position [465, 0]
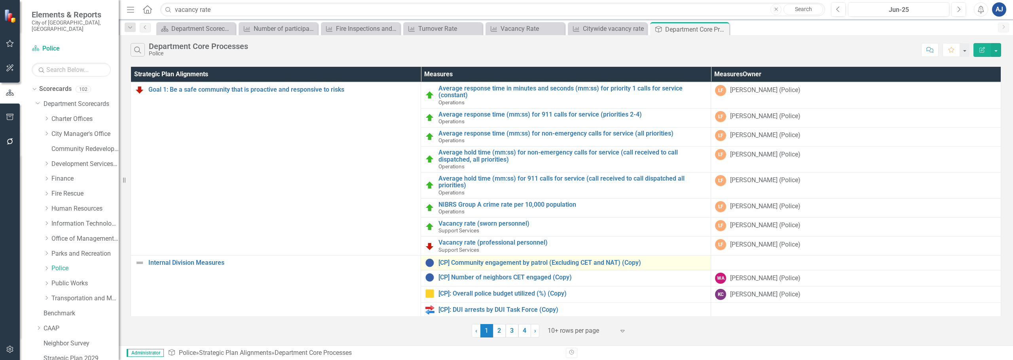
scroll to position [265, 0]
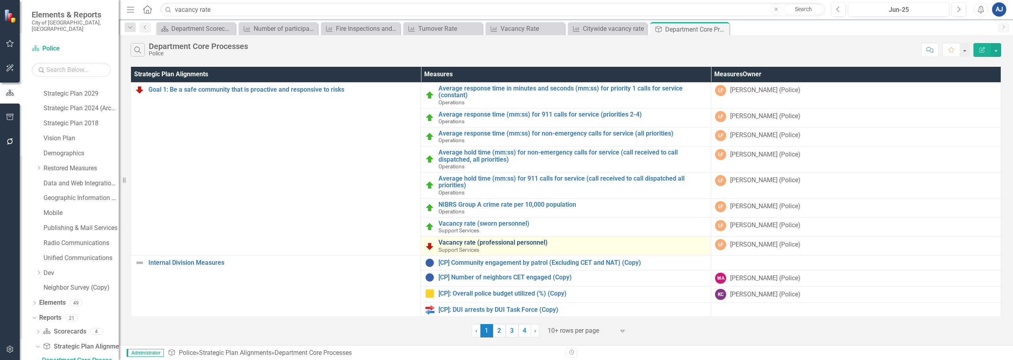
click at [466, 244] on link "Vacancy rate (professional personnel)" at bounding box center [572, 242] width 268 height 7
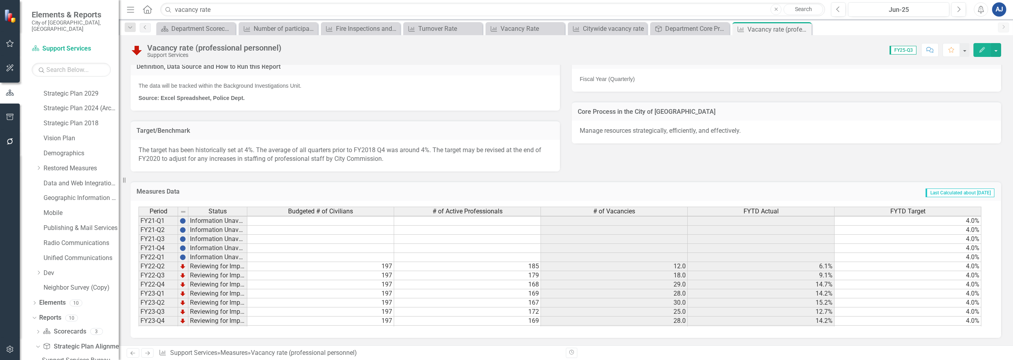
scroll to position [72, 0]
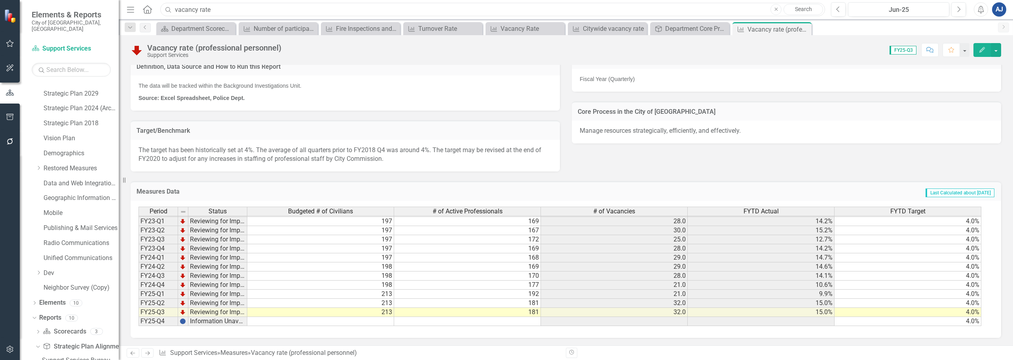
drag, startPoint x: 233, startPoint y: 16, endPoint x: 105, endPoint y: 28, distance: 128.4
click at [105, 28] on div "Elements & Reports City of Fort Lauderdale, FL Scorecard Support Services Searc…" at bounding box center [506, 180] width 1013 height 360
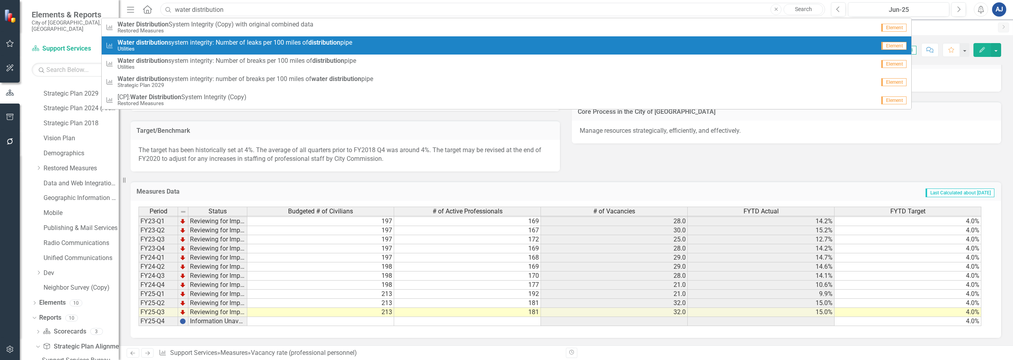
type input "water distribution"
click at [136, 51] on small "Utilities" at bounding box center [234, 49] width 235 height 6
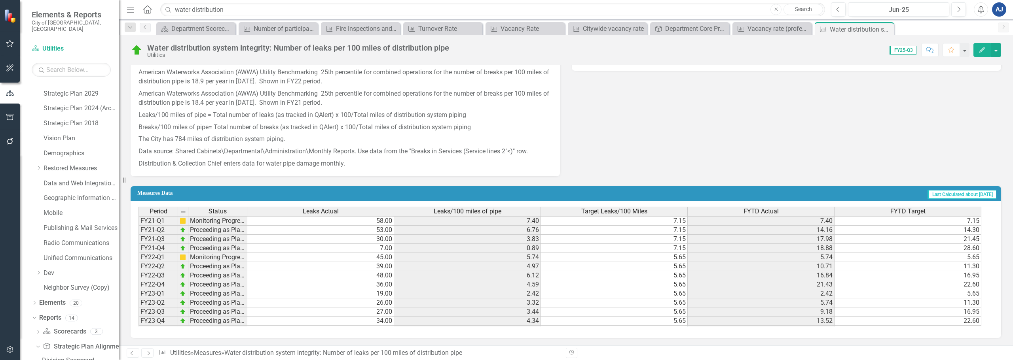
scroll to position [72, 0]
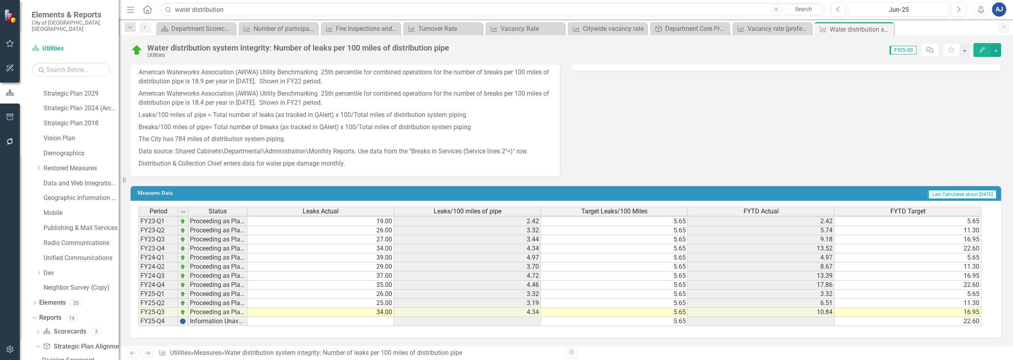
click at [789, 212] on div "FYTD Actual" at bounding box center [761, 211] width 146 height 9
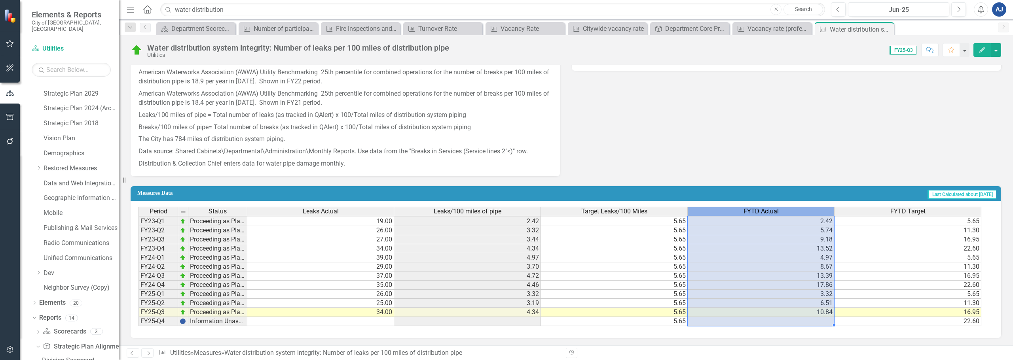
click at [789, 212] on div "FYTD Actual" at bounding box center [761, 211] width 146 height 9
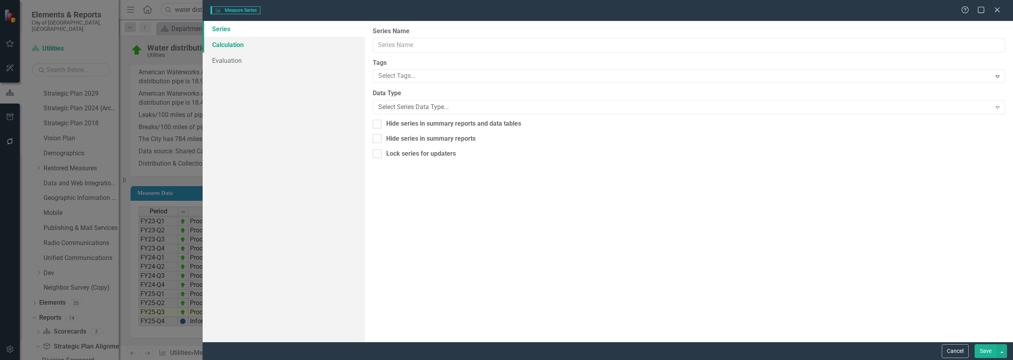
type input "FYTD Actual"
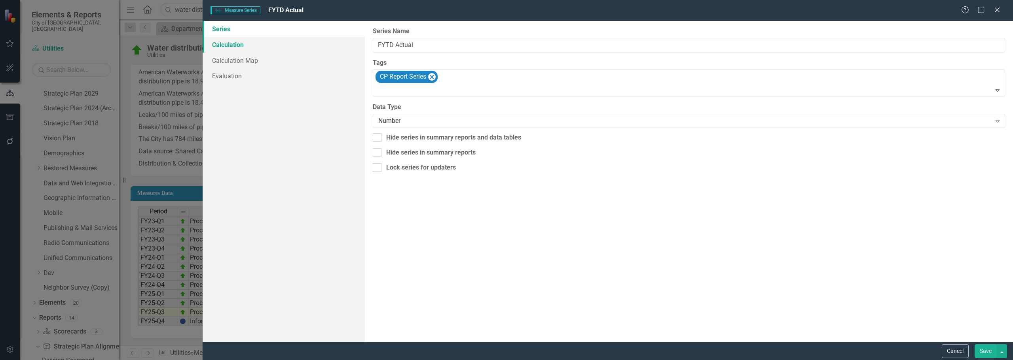
click at [305, 46] on link "Calculation" at bounding box center [284, 45] width 162 height 16
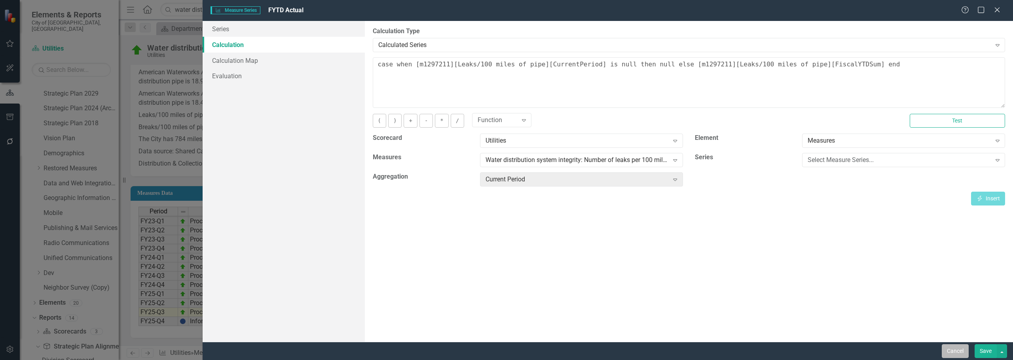
click at [945, 350] on button "Cancel" at bounding box center [955, 352] width 27 height 14
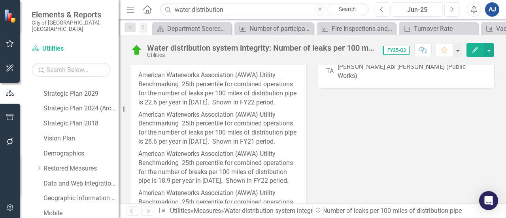
scroll to position [72, 0]
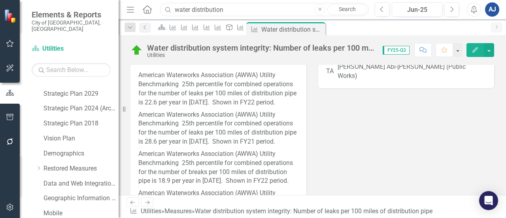
click at [220, 8] on input "water distribution" at bounding box center [264, 10] width 209 height 14
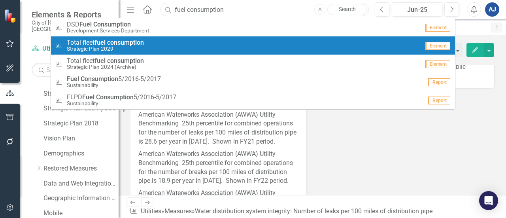
type input "fuel consumption"
click at [199, 51] on div "Measures Total fleet fuel consumption Strategic Plan 2029" at bounding box center [237, 45] width 364 height 13
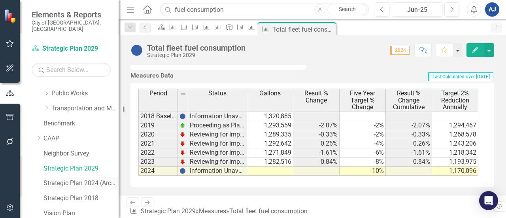
scroll to position [140, 0]
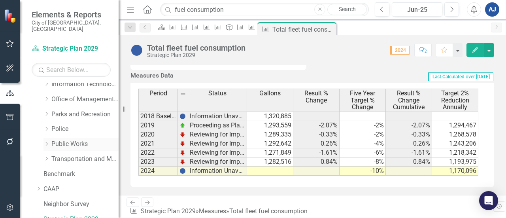
click at [46, 141] on div "Dropdown" at bounding box center [47, 144] width 6 height 7
click at [79, 185] on link "Sustainability" at bounding box center [88, 189] width 59 height 9
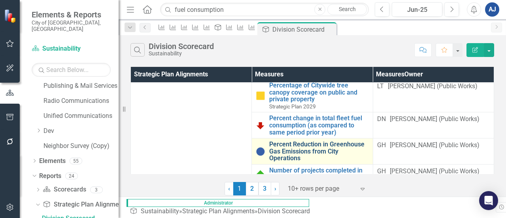
scroll to position [21, 0]
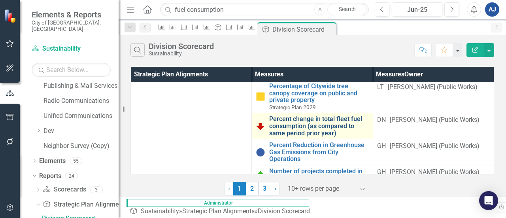
click at [269, 116] on link "Percent change in total fleet fuel consumption (as compared to same period prio…" at bounding box center [318, 126] width 99 height 21
